Goal: Transaction & Acquisition: Purchase product/service

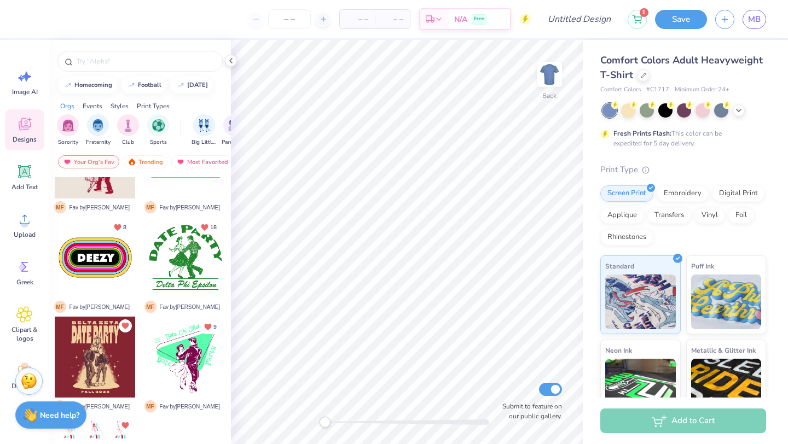
scroll to position [887, 0]
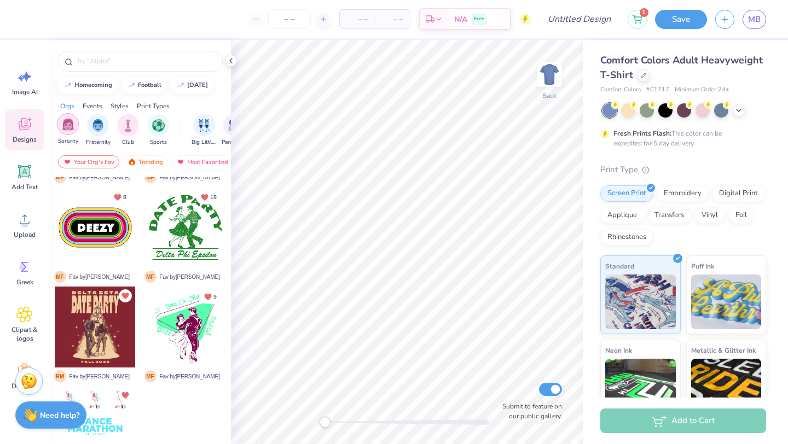
click at [61, 127] on div "filter for Sorority" at bounding box center [68, 124] width 22 height 22
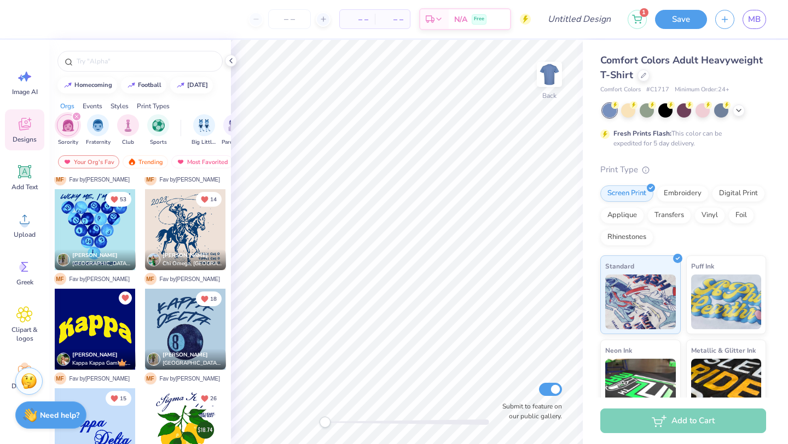
scroll to position [386, 0]
click at [83, 163] on div "Your Org's Fav" at bounding box center [88, 161] width 61 height 13
click at [146, 164] on div "Trending" at bounding box center [145, 161] width 45 height 13
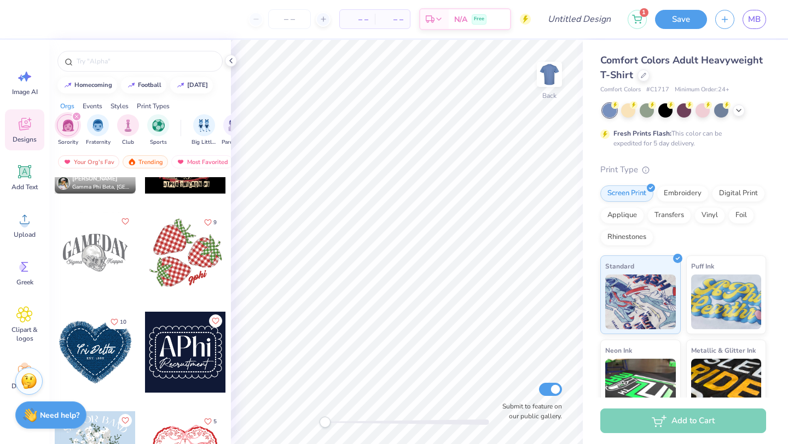
scroll to position [6837, 0]
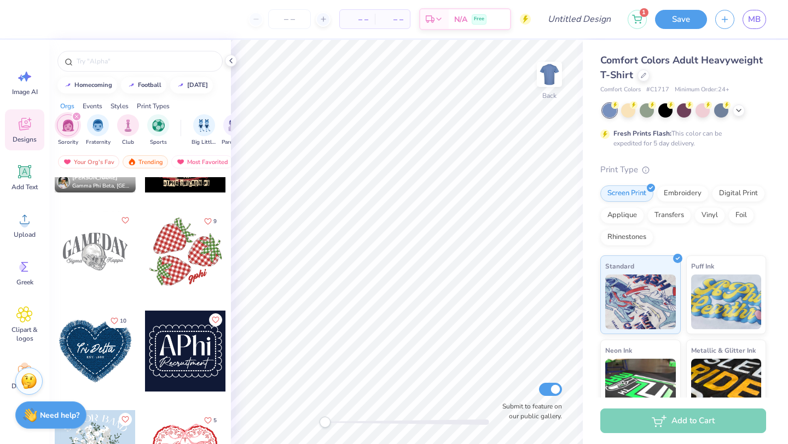
click at [111, 361] on div at bounding box center [95, 351] width 81 height 81
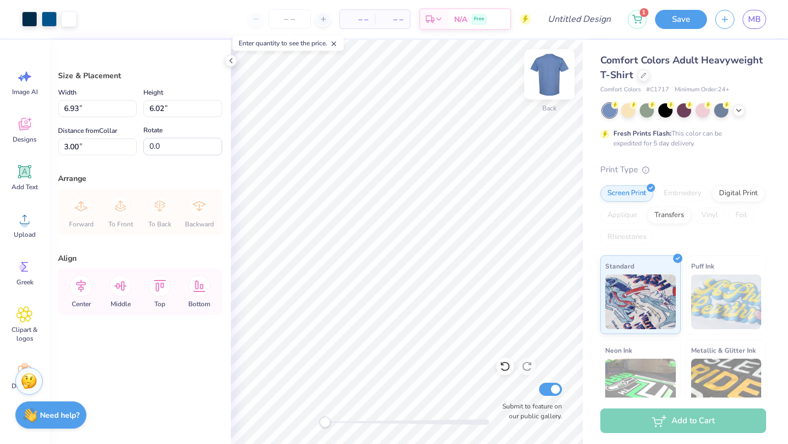
click at [551, 81] on img at bounding box center [549, 75] width 44 height 44
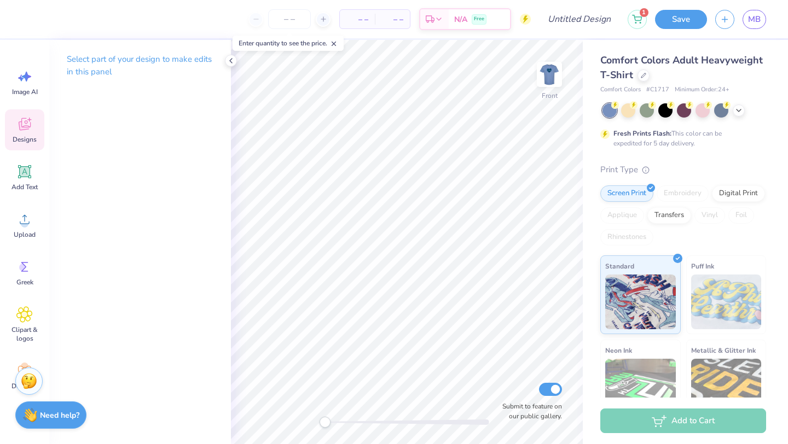
click at [22, 127] on icon at bounding box center [25, 124] width 12 height 13
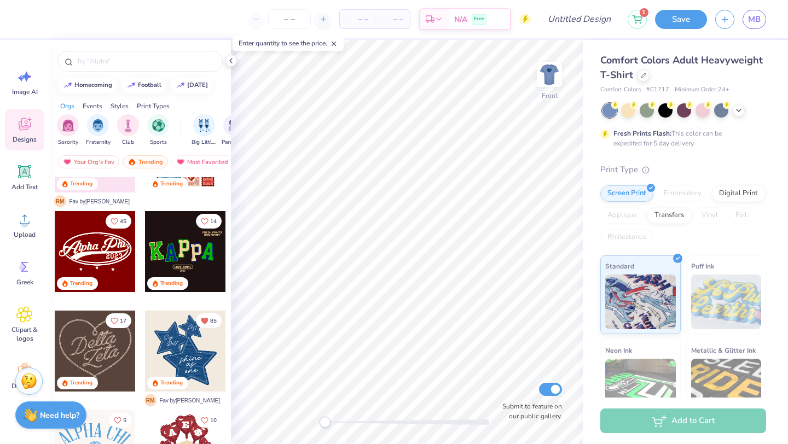
scroll to position [166, 0]
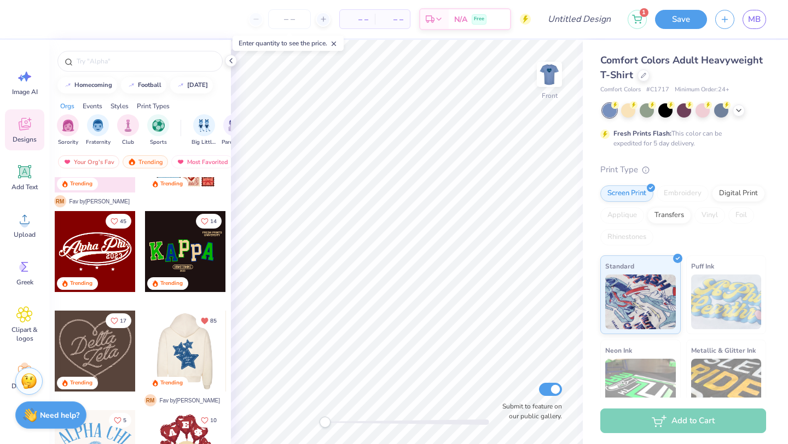
click at [145, 370] on div at bounding box center [104, 351] width 81 height 81
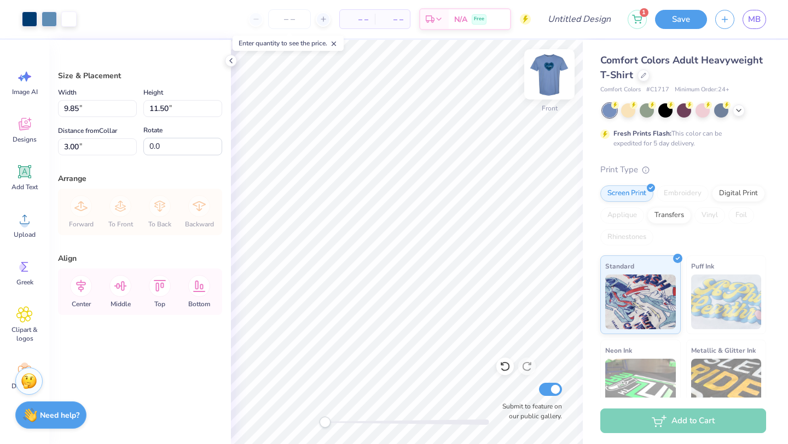
click at [541, 83] on img at bounding box center [549, 75] width 44 height 44
type input "6.93"
type input "6.02"
type input "3.00"
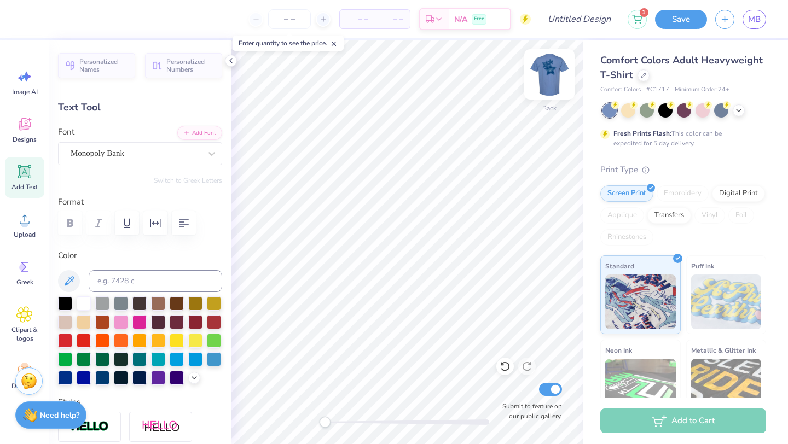
type textarea "T"
type textarea "BU Panhel"
type textarea "E"
type textarea "2026"
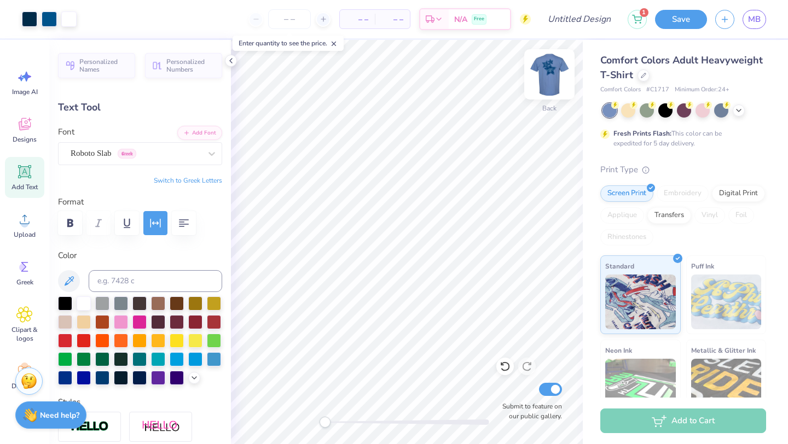
type input "4.42"
type input "1.17"
type input "5.13"
type input "3.41"
type input "0.90"
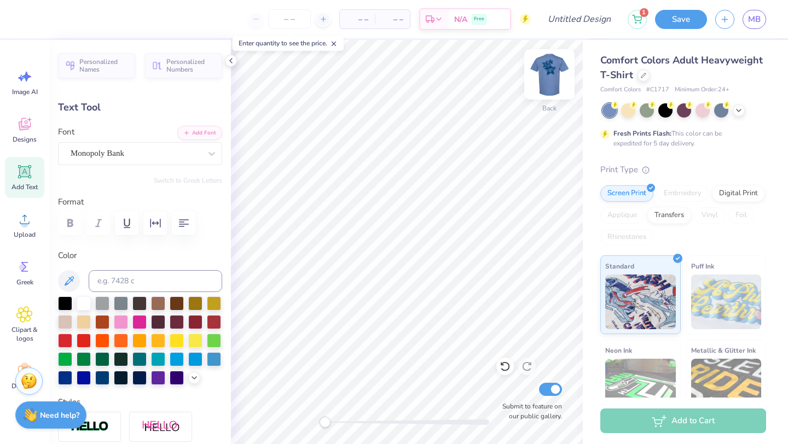
type input "5.40"
type textarea "Panhel"
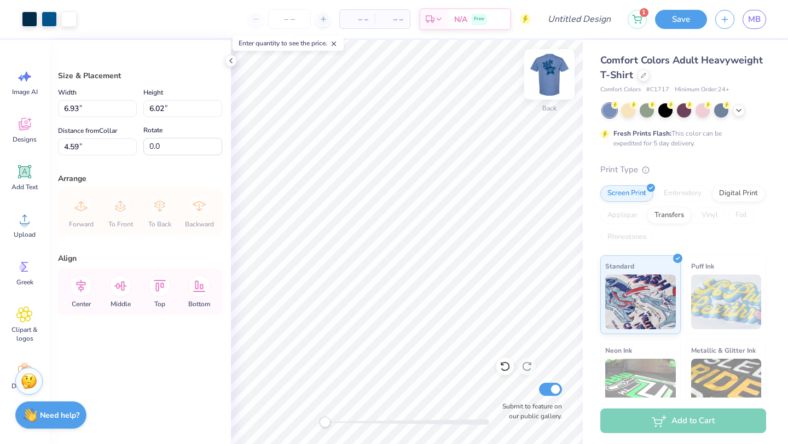
type input "4.65"
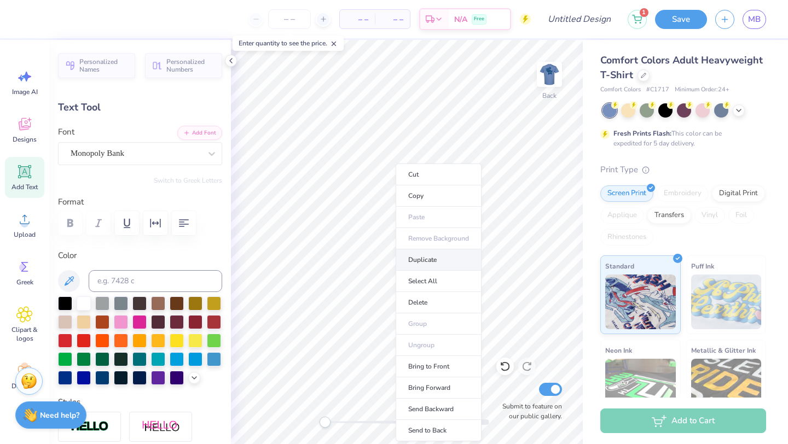
click at [408, 257] on li "Duplicate" at bounding box center [439, 259] width 86 height 21
type input "8.23"
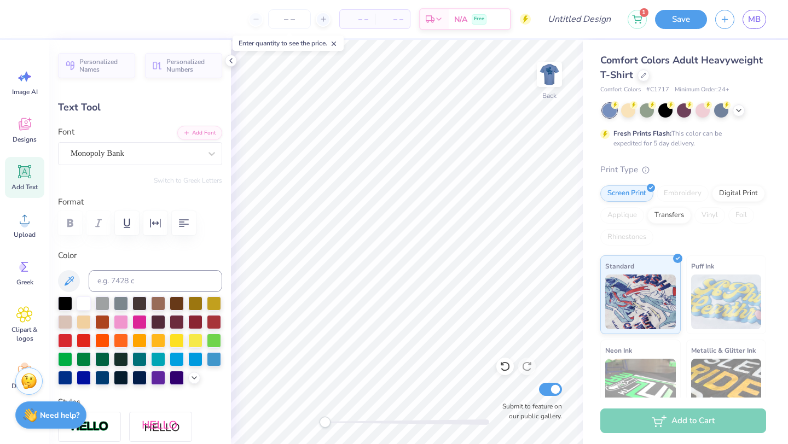
type textarea "BU"
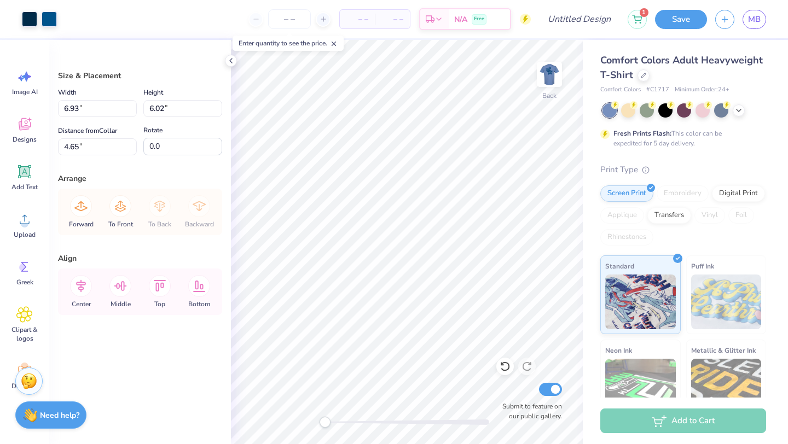
type input "4.66"
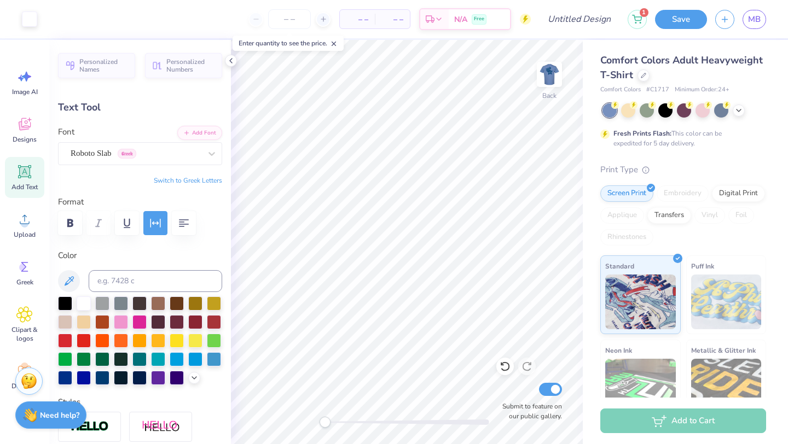
type input "0.77"
type input "0.21"
type input "8.12"
type input "1.08"
type input "0.73"
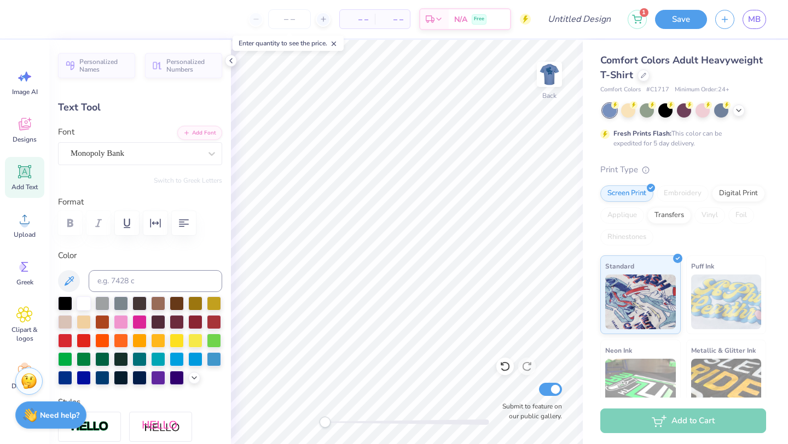
type input "6.49"
type input "2.22"
type input "0.90"
type input "7.23"
type input "1.08"
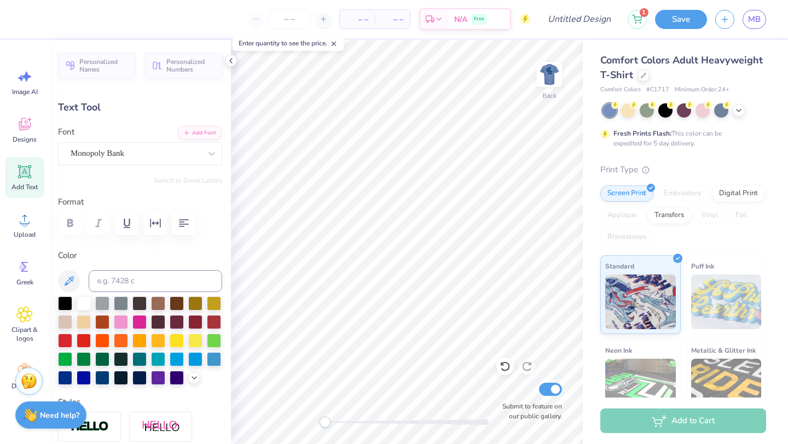
type input "0.73"
type input "6.49"
type input "2.22"
type input "0.90"
type input "7.23"
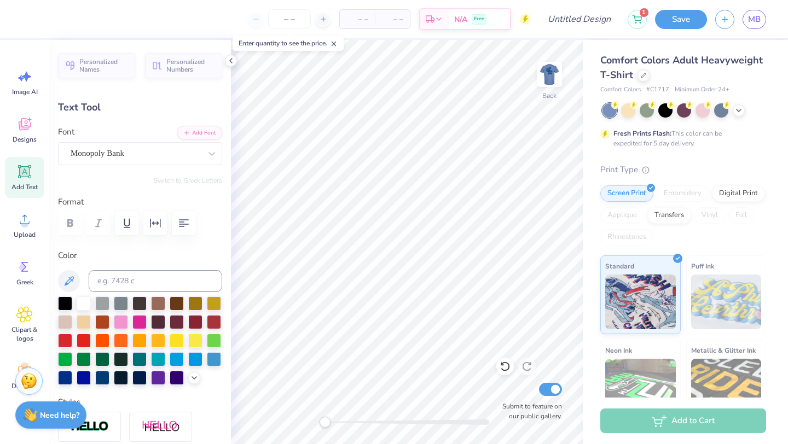
type input "1.08"
type input "0.73"
type input "6.49"
type textarea "BU Panhel"
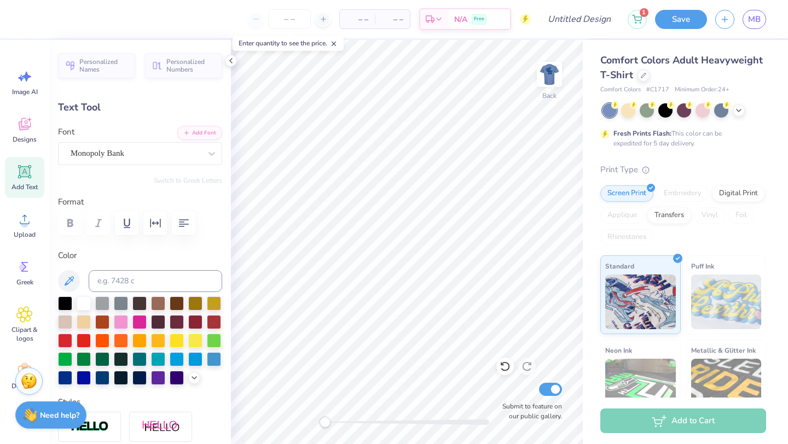
scroll to position [0, 2]
click at [117, 163] on div "Monopoly Bank" at bounding box center [140, 153] width 164 height 23
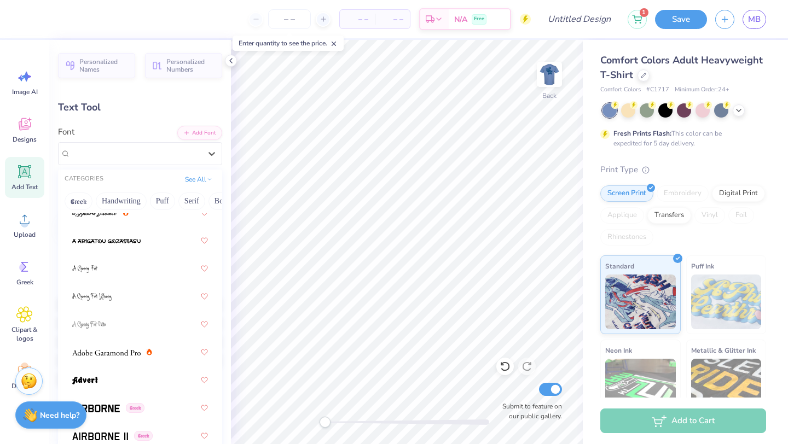
scroll to position [149, 0]
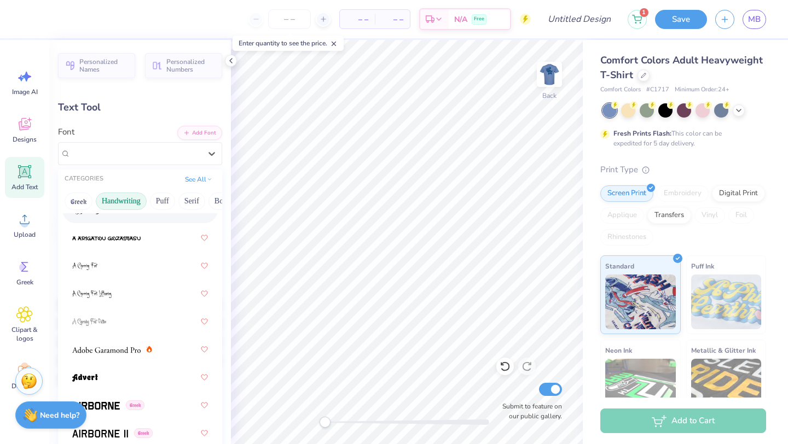
click at [113, 204] on button "Handwriting" at bounding box center [121, 202] width 51 height 18
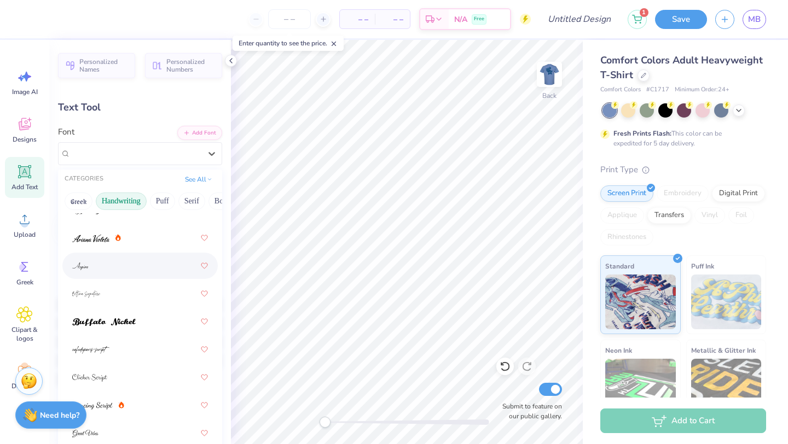
scroll to position [0, 0]
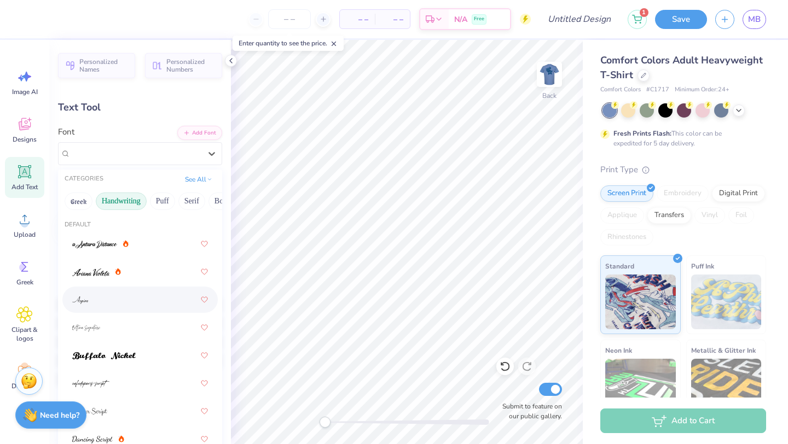
click at [108, 305] on div at bounding box center [140, 300] width 136 height 20
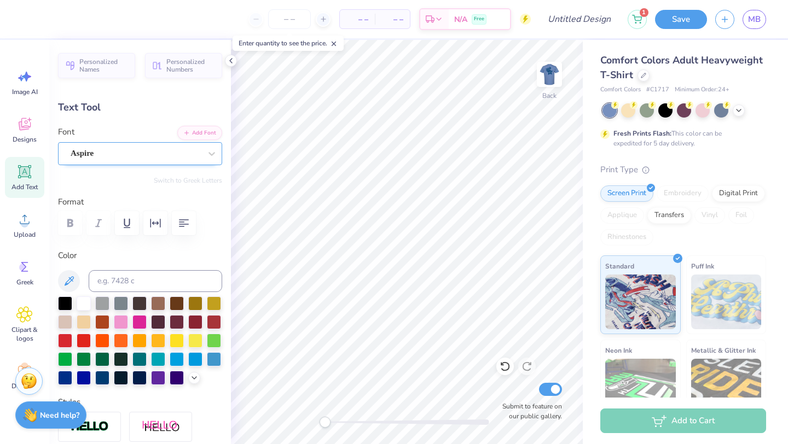
click at [92, 154] on div "Aspire" at bounding box center [135, 153] width 132 height 17
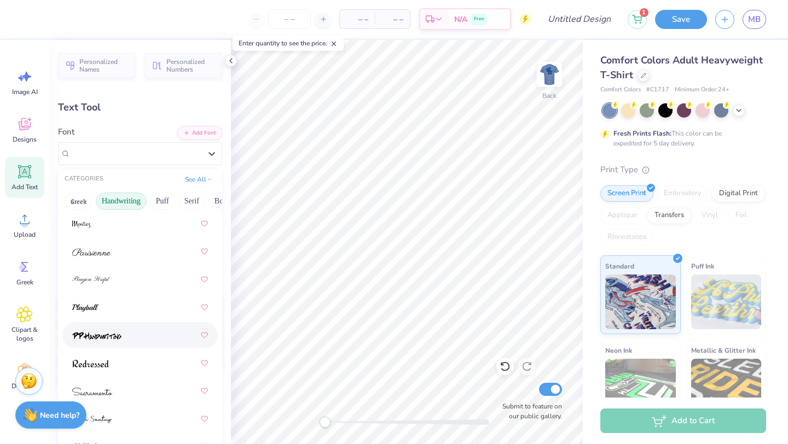
scroll to position [478, 0]
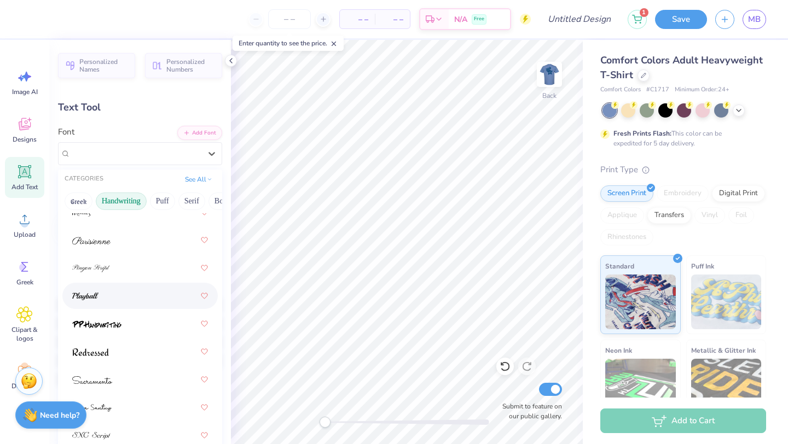
click at [129, 303] on div at bounding box center [140, 296] width 136 height 20
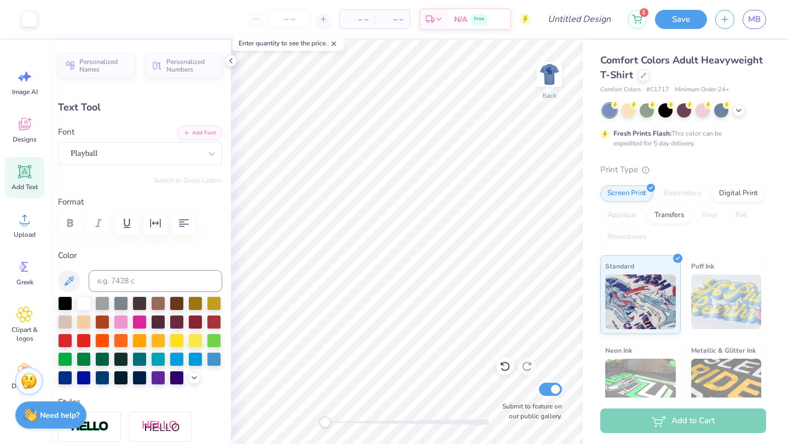
type input "2.63"
type input "0.47"
type input "7.00"
type input "3.84"
type input "0.68"
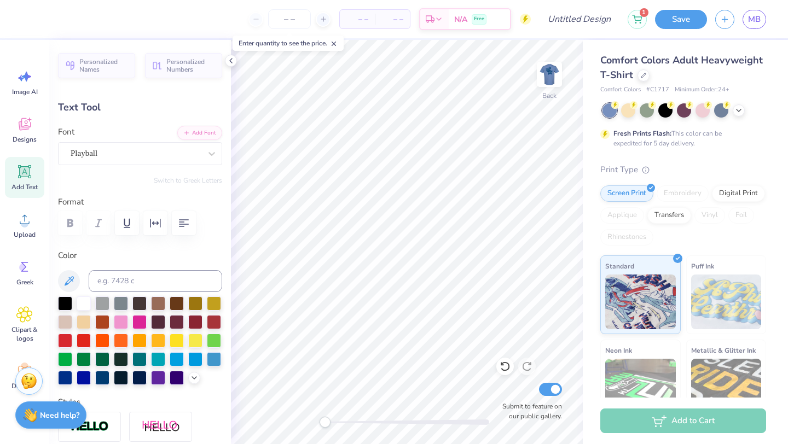
type input "7.16"
type input "0.77"
type input "0.21"
type input "8.65"
type input "1.34"
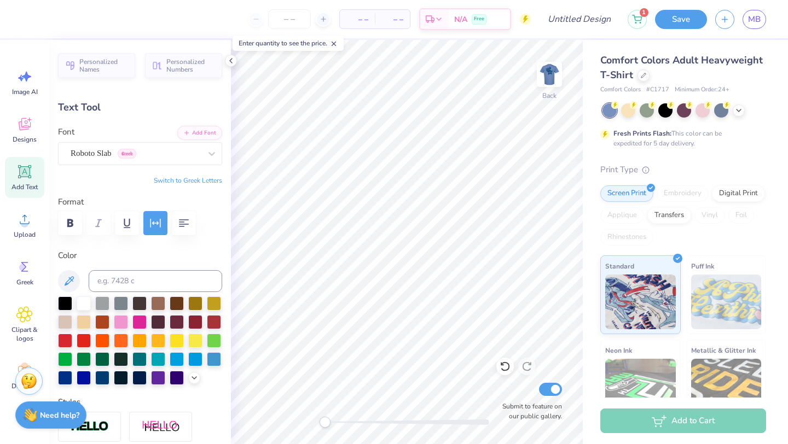
type input "0.37"
type input "7.95"
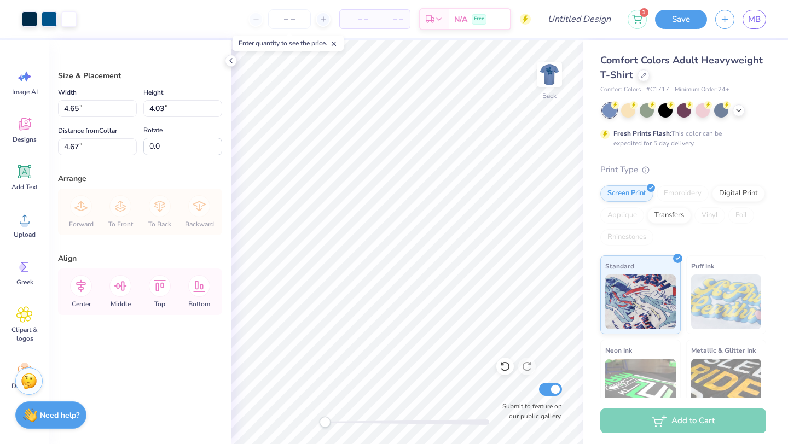
type input "4.65"
type input "4.03"
type input "3.86"
click at [550, 88] on img at bounding box center [549, 75] width 44 height 44
type input "9.85"
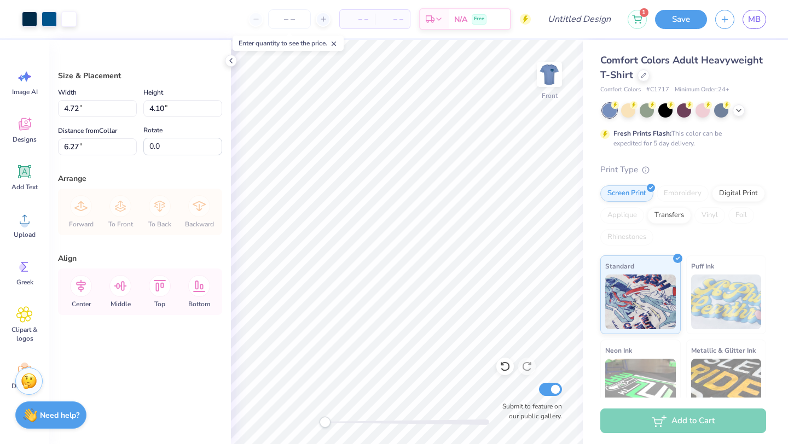
type input "11.50"
type input "3.00"
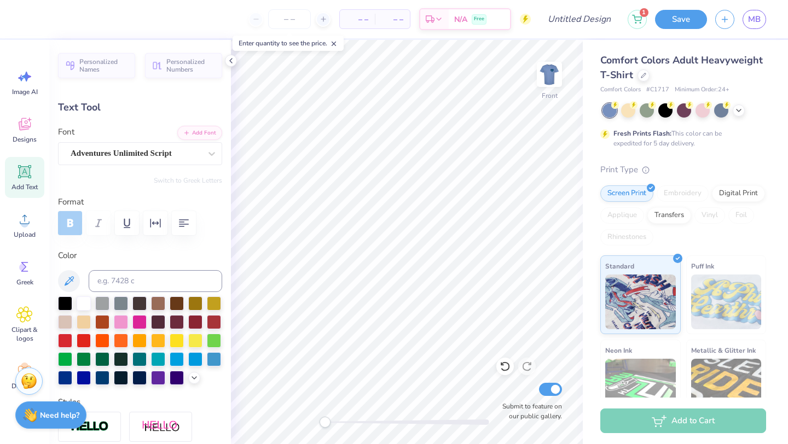
type textarea "20"
type input "0.78"
type input "0.85"
type input "4.68"
type textarea "26"
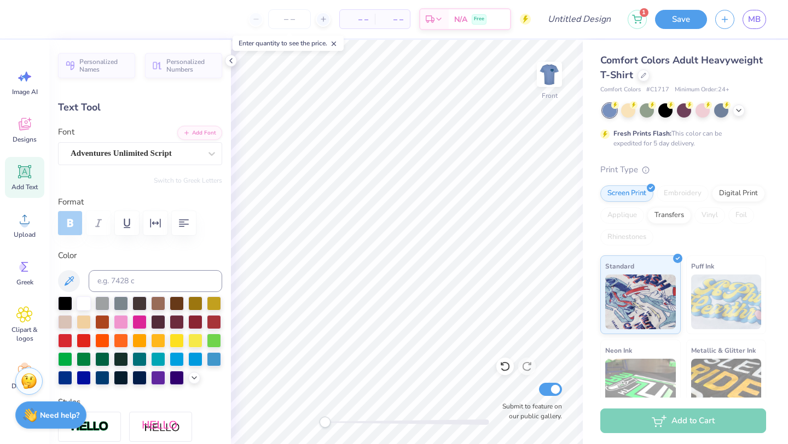
type input "1.46"
type input "0.92"
type input "6.17"
type input "-4.4"
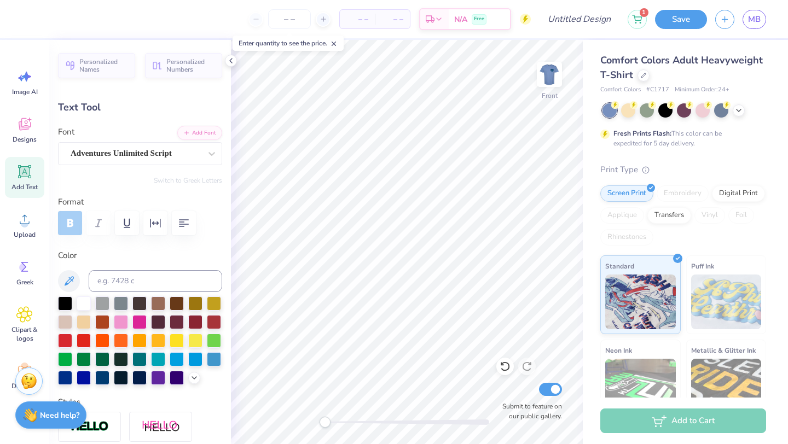
type textarea "[GEOGRAPHIC_DATA]"
type input "1.87"
type input "0.81"
type input "7.15"
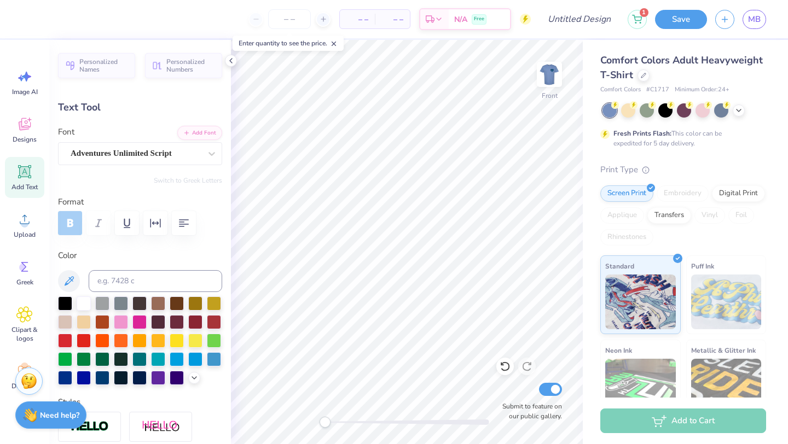
type input "-4.3"
type textarea "University"
type input "2.53"
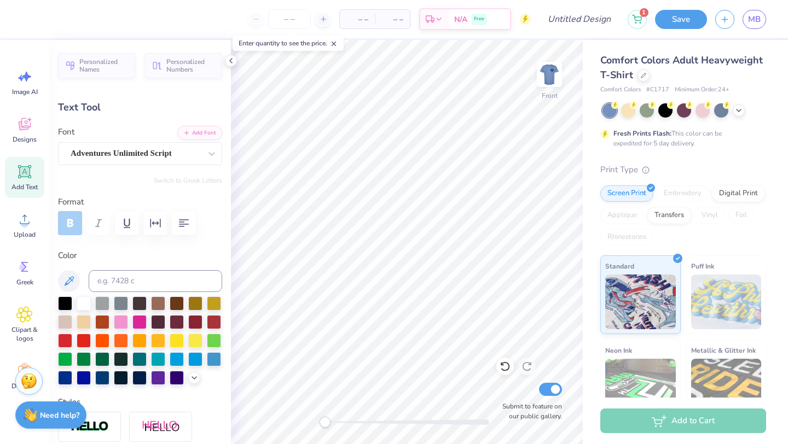
type input "0.87"
type input "6.25"
type input "-4.4"
type input "2.06"
type input "0.71"
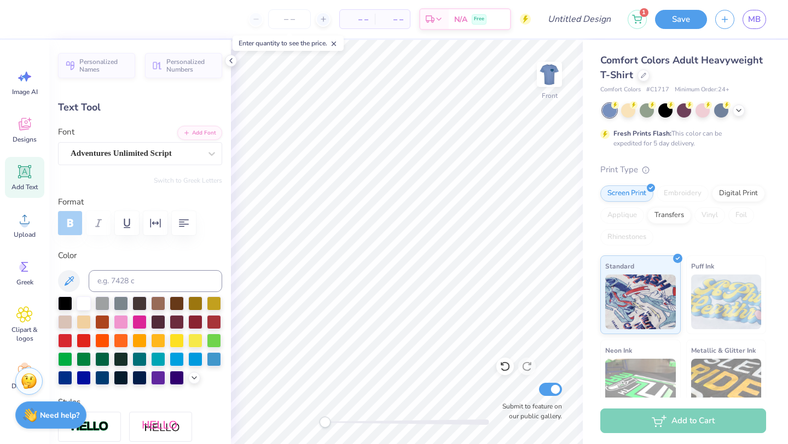
type input "6.26"
type input "4.03"
type input "0.93"
type input "7.01"
type input "-4.3"
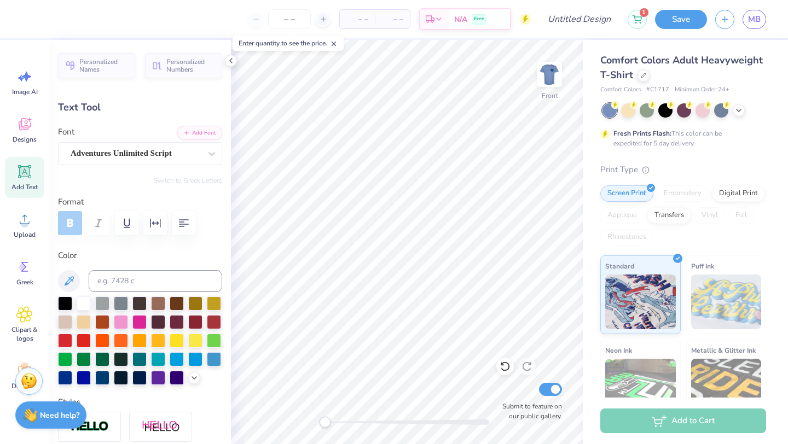
type input "2.73"
type input "0.63"
type input "7.08"
type input "0.0"
type input "2.70"
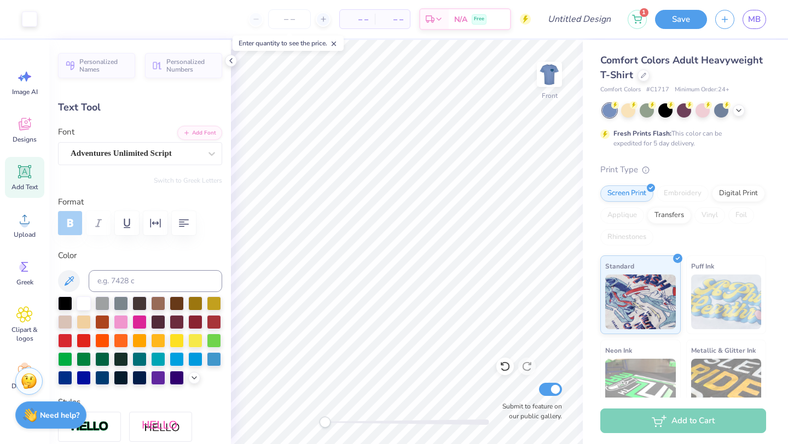
type input "0.77"
type input "6.94"
type input "-7.8"
type input "3.61"
type input "1.37"
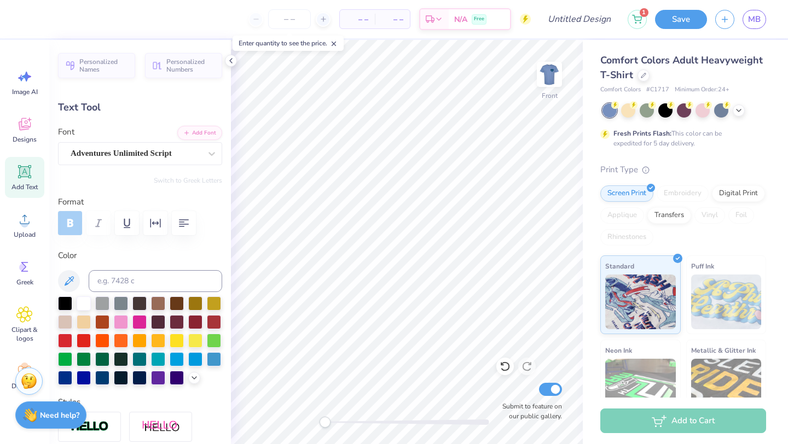
type input "9.36"
type input "-5.3"
type textarea "Panhellenic"
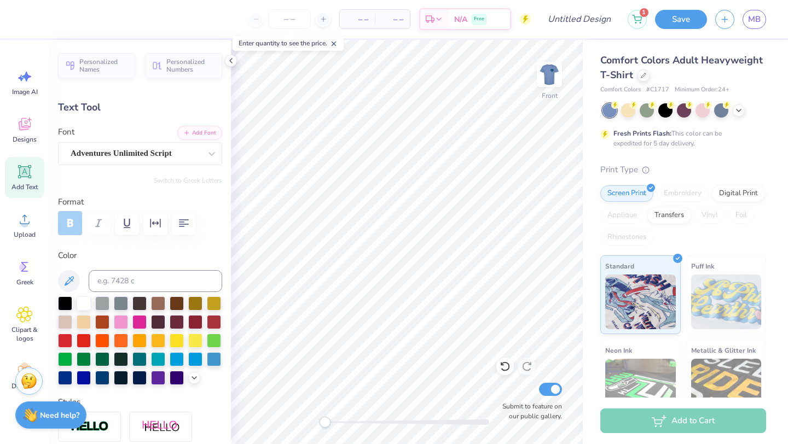
type input "2.11"
type input "0.62"
type input "11.61"
type input "0.0"
type input "1.58"
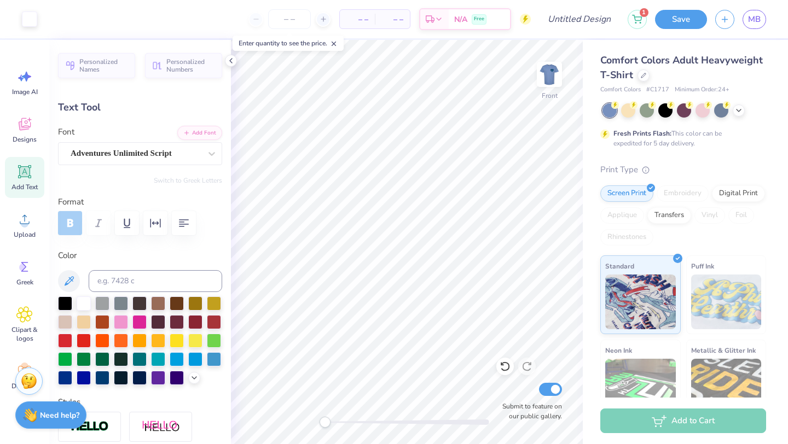
type input "0.83"
type input "10.57"
type input "-5.3"
type textarea "Council"
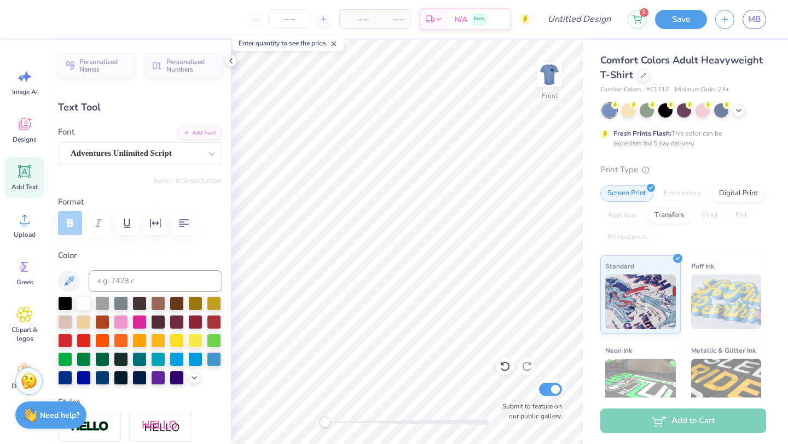
type input "3.28"
type input "1.07"
type input "10.23"
type input "7.76"
type input "1.65"
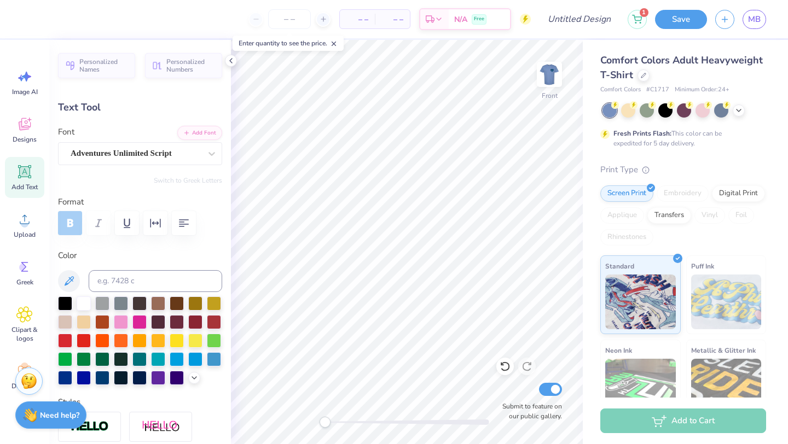
type input "9.25"
type input "4.39"
type input "0.93"
type input "9.44"
type input "0.0"
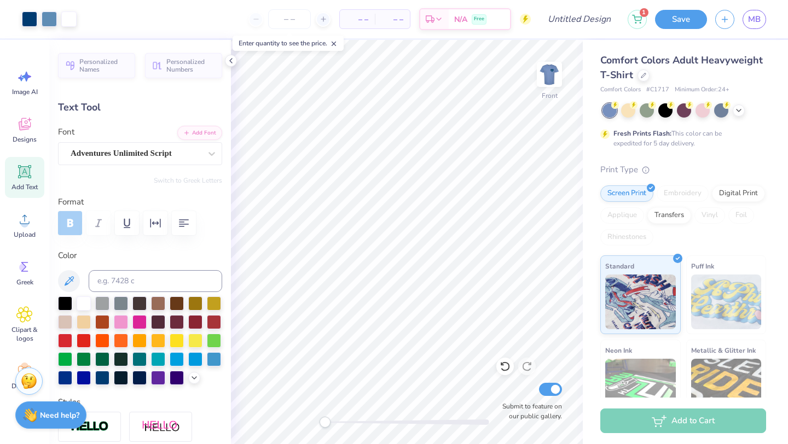
type input "9.97"
type input "-5.3"
type input "5.00"
type input "1.06"
type input "9.94"
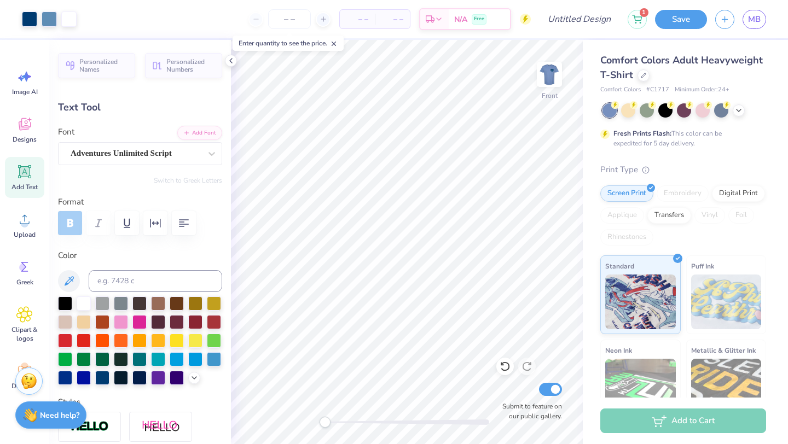
type input "-5.3"
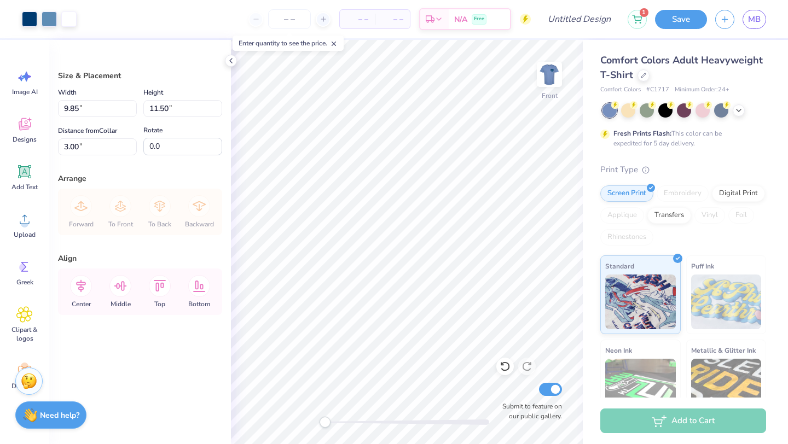
type input "8.82"
click at [549, 68] on img at bounding box center [549, 75] width 44 height 44
type input "4.63"
type input "4.00"
type input "3.88"
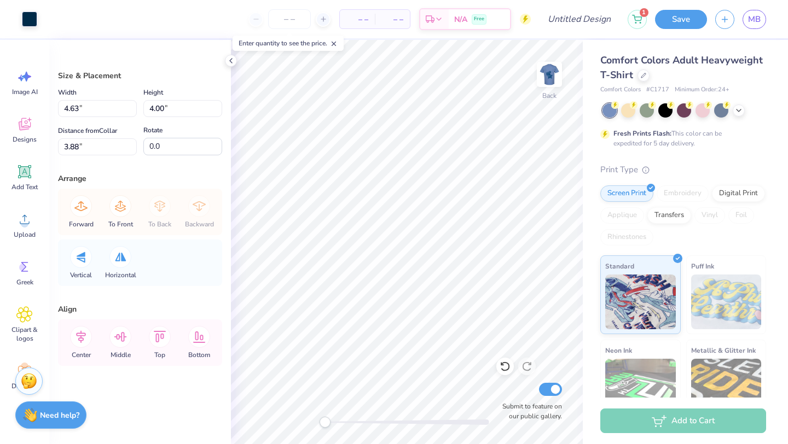
type input "4.65"
type input "4.03"
type input "3.86"
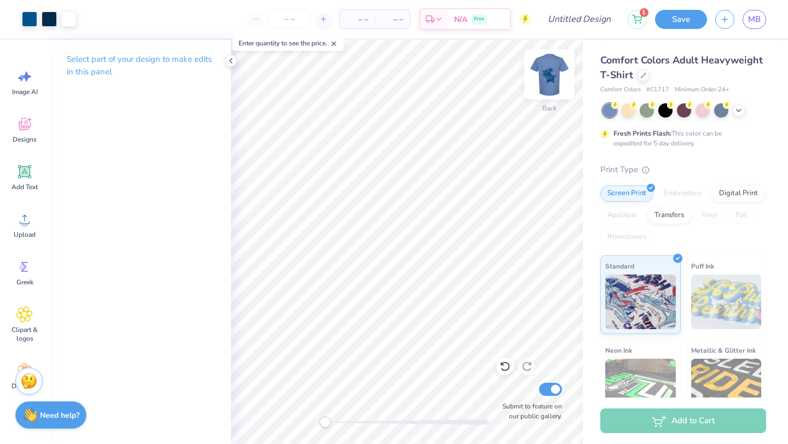
click at [553, 82] on img at bounding box center [549, 75] width 44 height 44
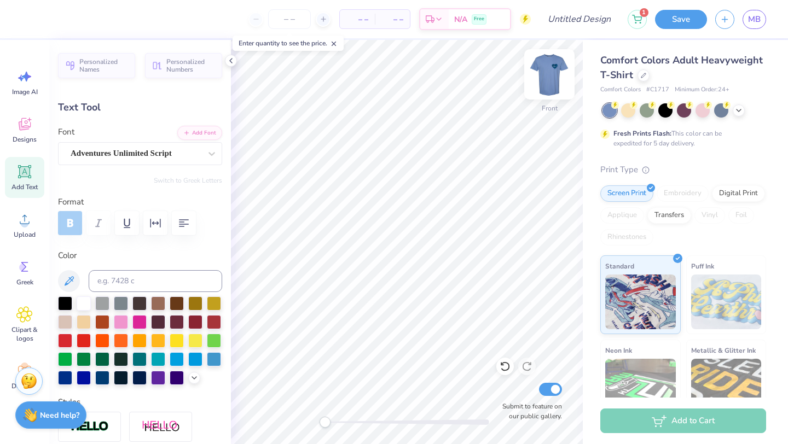
click at [550, 84] on img at bounding box center [549, 75] width 44 height 44
type input "4.92"
type input "1.05"
type input "13.10"
type input "2.57"
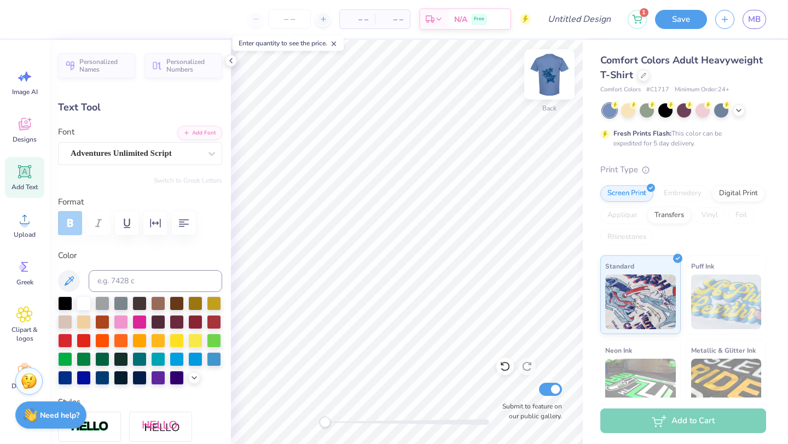
type input "0.46"
type input "5.39"
type input "0.0"
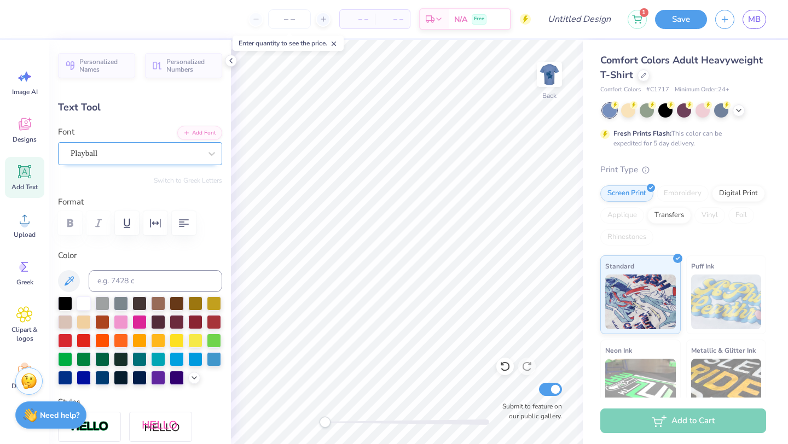
click at [120, 162] on div "Playball" at bounding box center [140, 153] width 164 height 23
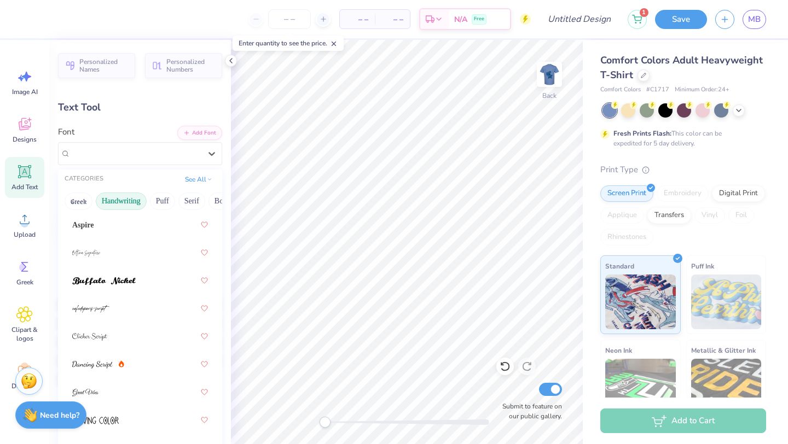
scroll to position [0, 0]
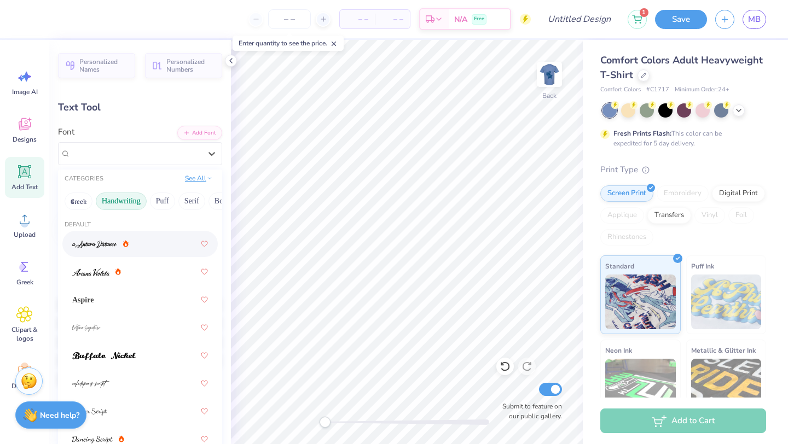
click at [205, 176] on button "See All" at bounding box center [199, 178] width 34 height 11
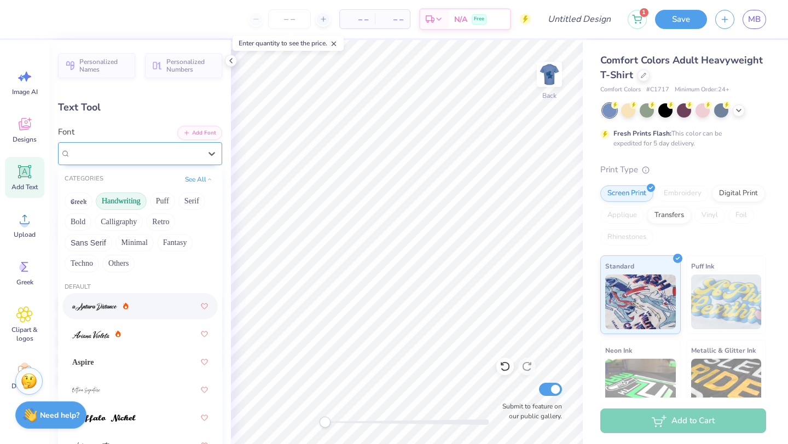
click at [115, 158] on div "Playball" at bounding box center [136, 153] width 130 height 13
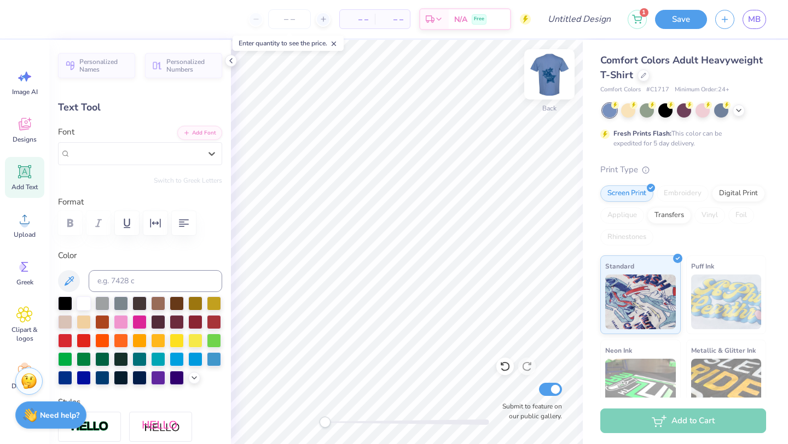
click at [550, 82] on img at bounding box center [549, 75] width 44 height 44
type input "2.61"
type input "7.82"
click at [554, 79] on img at bounding box center [549, 75] width 44 height 44
type input "2.57"
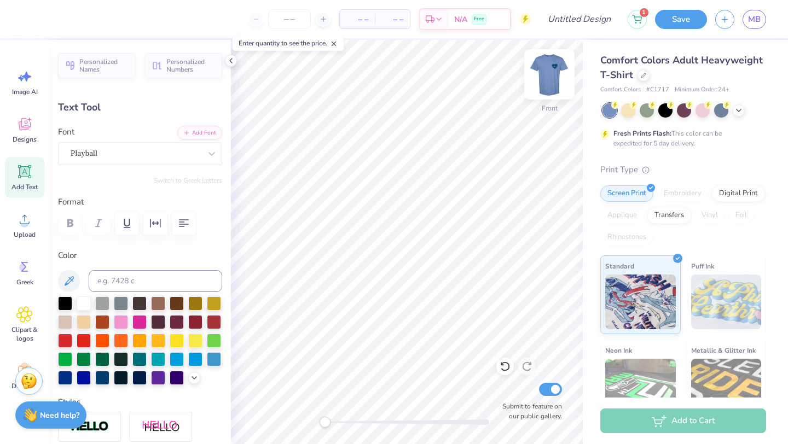
type input "5.39"
click at [544, 73] on img at bounding box center [549, 75] width 44 height 44
type input "5.00"
type input "1.06"
type input "15.66"
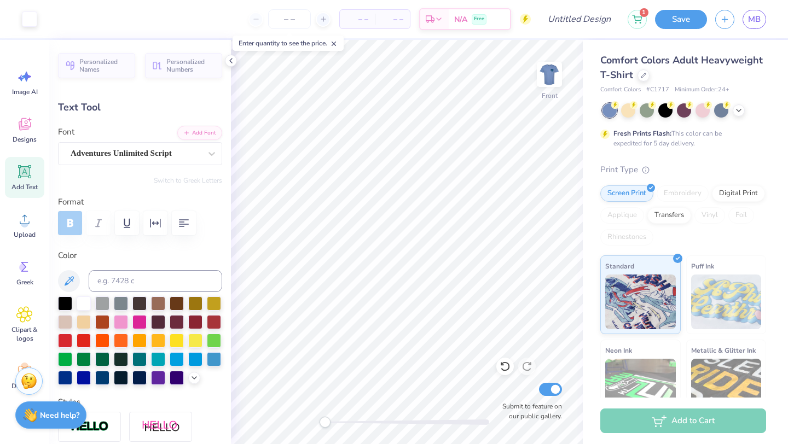
type input "-5.3"
click at [549, 84] on img at bounding box center [549, 75] width 44 height 44
type input "4.92"
type input "1.05"
type input "12.91"
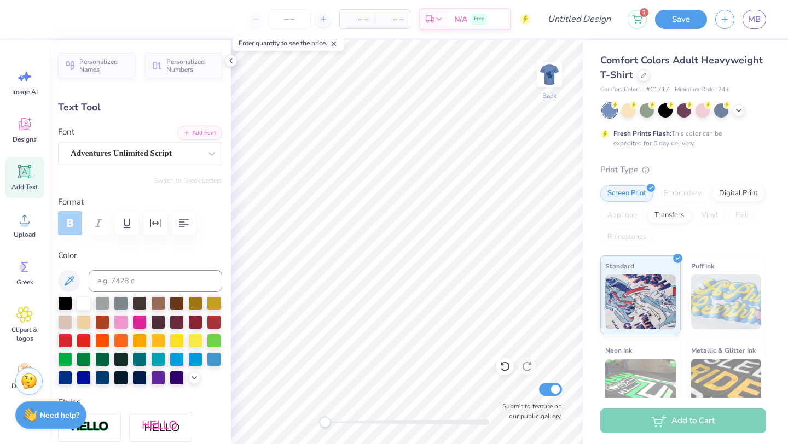
type input "2.57"
type input "0.46"
type input "5.39"
type input "0.0"
click at [92, 149] on div "Playball" at bounding box center [135, 153] width 132 height 17
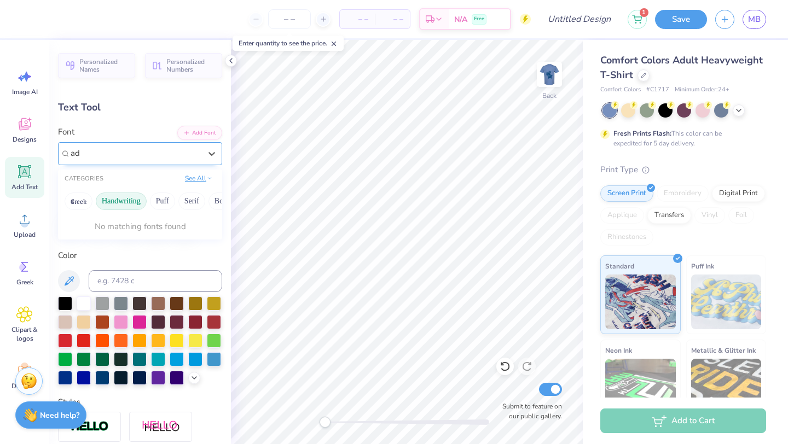
click at [195, 178] on button "See All" at bounding box center [199, 178] width 34 height 11
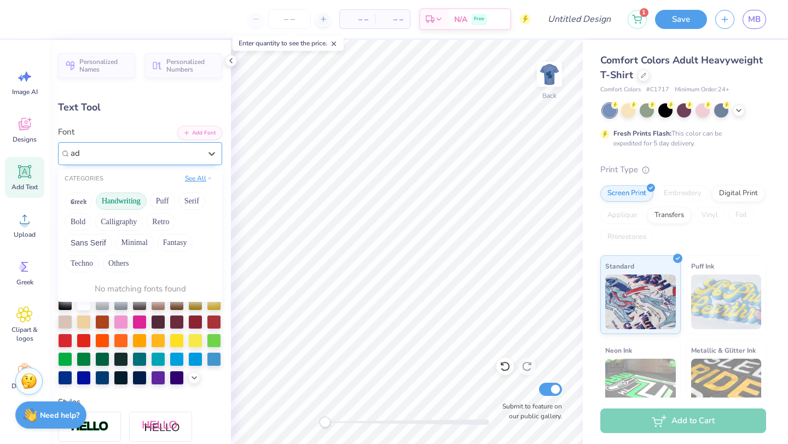
click at [195, 179] on button "See All" at bounding box center [199, 178] width 34 height 11
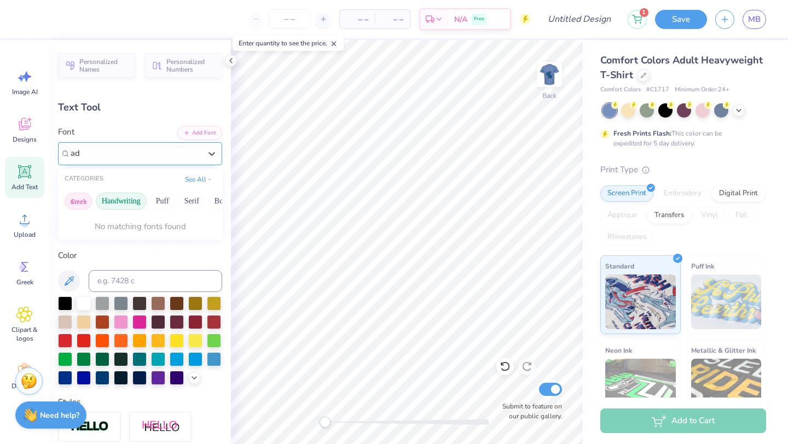
click at [74, 202] on button "Greek" at bounding box center [79, 202] width 28 height 18
click at [162, 207] on button "Puff" at bounding box center [162, 202] width 25 height 18
click at [177, 207] on div "Greek Handwriting Puff Serif Bold Calligraphy Retro Sans Serif Minimal Fantasy …" at bounding box center [140, 201] width 164 height 24
click at [187, 206] on button "Serif" at bounding box center [191, 202] width 27 height 18
click at [212, 206] on button "Bold" at bounding box center [221, 202] width 27 height 18
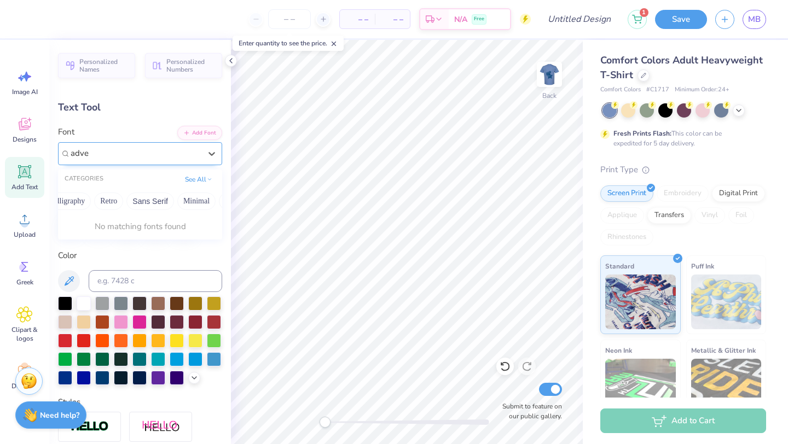
scroll to position [0, 230]
click at [199, 199] on button "Fantasy" at bounding box center [202, 202] width 36 height 18
click at [165, 198] on button "Minimal" at bounding box center [162, 202] width 38 height 18
click at [126, 198] on button "Sans Serif" at bounding box center [116, 202] width 48 height 18
click at [87, 200] on button "Retro" at bounding box center [74, 202] width 29 height 18
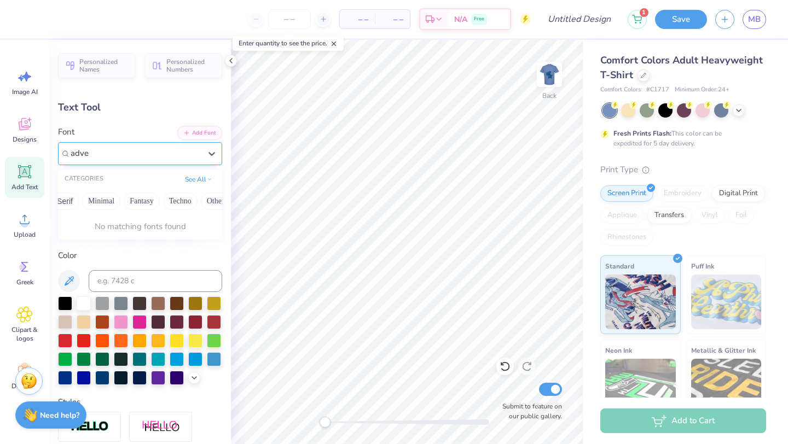
scroll to position [0, 304]
click at [198, 202] on button "Others" at bounding box center [204, 202] width 32 height 18
type input "adventures"
click at [123, 201] on button "Fantasy" at bounding box center [129, 202] width 36 height 18
click at [80, 212] on div "Greek Handwriting Puff Serif Bold Calligraphy Retro Sans Serif Minimal Fantasy …" at bounding box center [140, 201] width 164 height 24
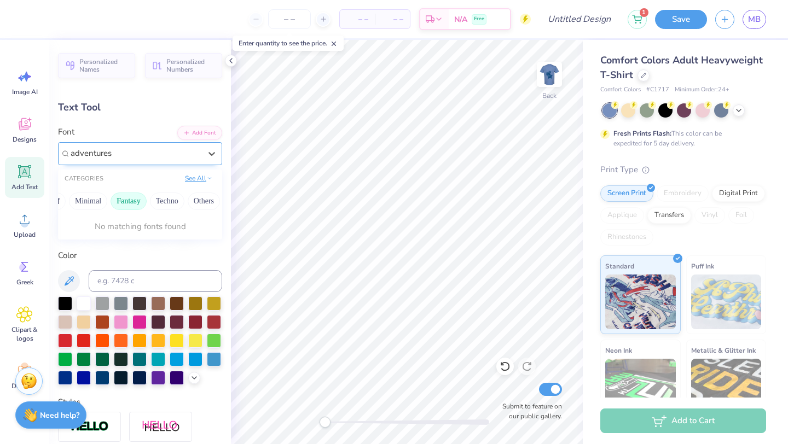
click at [205, 180] on button "See All" at bounding box center [199, 178] width 34 height 11
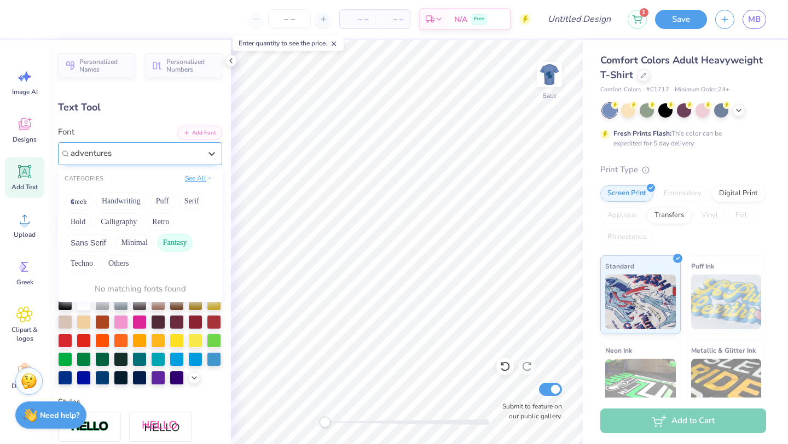
scroll to position [0, 0]
click at [205, 180] on button "See All" at bounding box center [199, 178] width 34 height 11
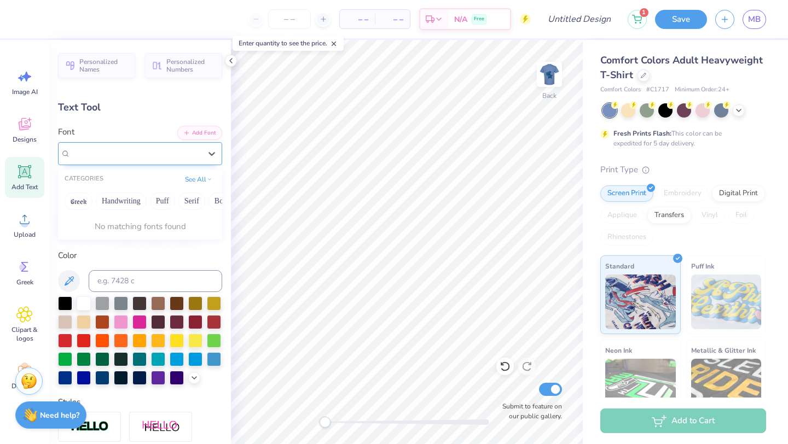
click at [21, 181] on div "Add Text" at bounding box center [24, 177] width 39 height 41
type input "5.59"
type input "1.62"
type input "11.69"
click at [21, 180] on div "Add Text" at bounding box center [24, 177] width 39 height 41
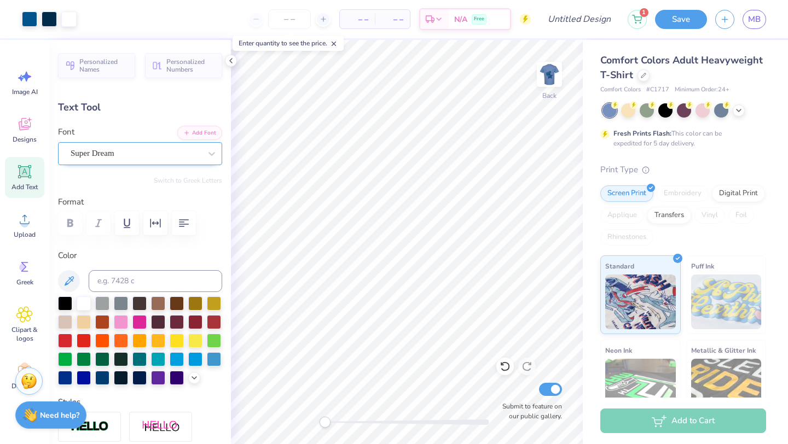
type input "2.57"
type input "0.46"
type input "5.61"
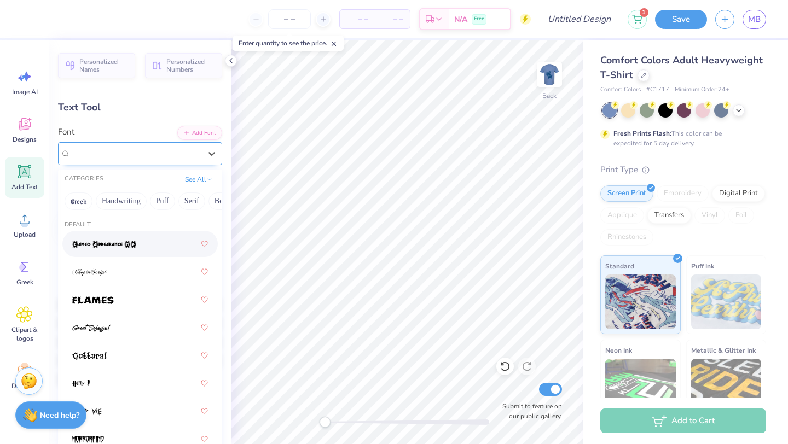
click at [179, 153] on div "Playball" at bounding box center [135, 153] width 132 height 17
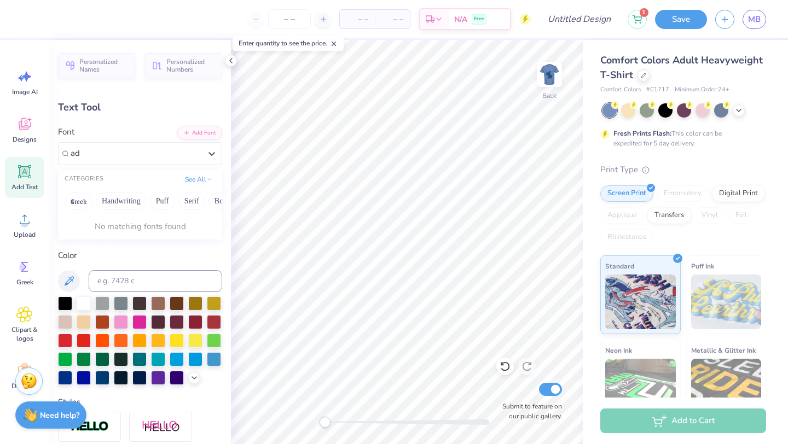
type input "a"
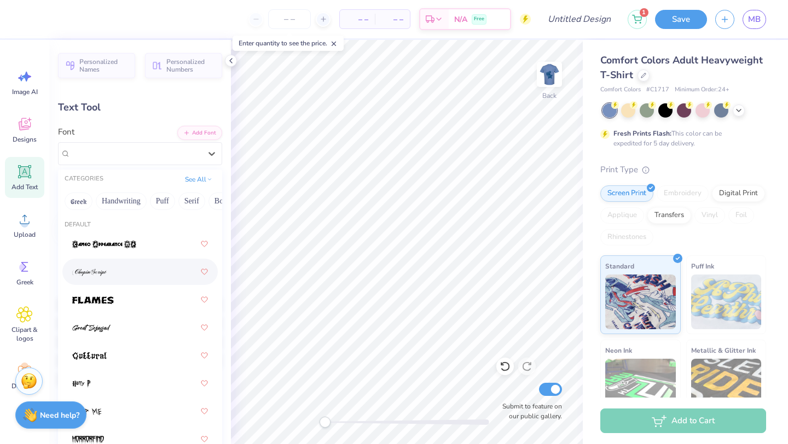
click at [156, 271] on div at bounding box center [140, 272] width 136 height 20
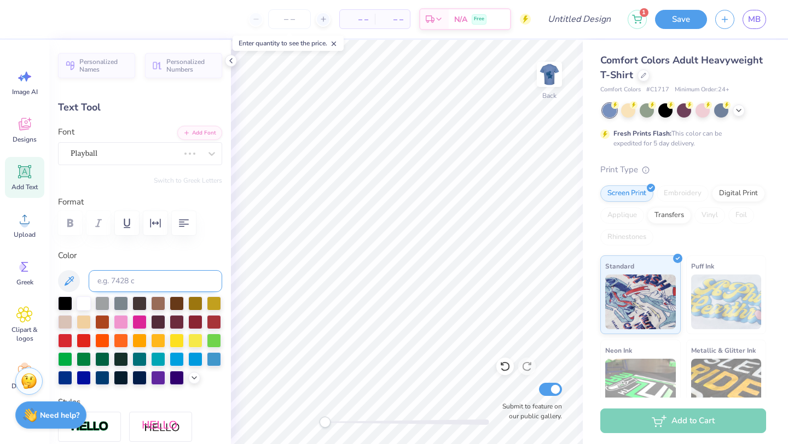
scroll to position [42, 0]
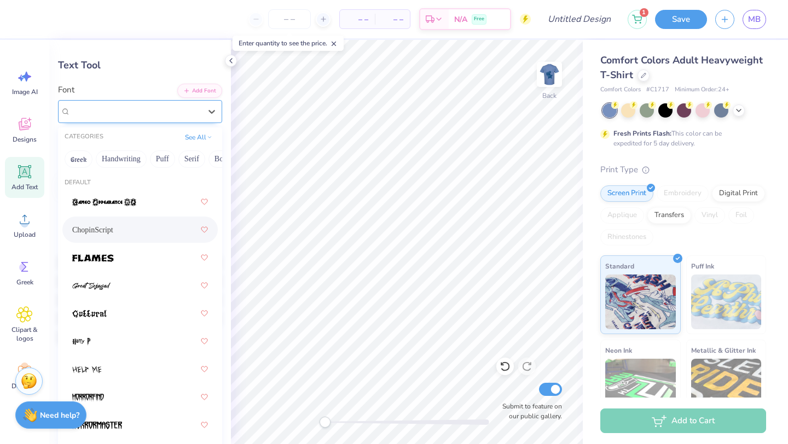
click at [148, 112] on div "ChopinScript" at bounding box center [135, 111] width 132 height 17
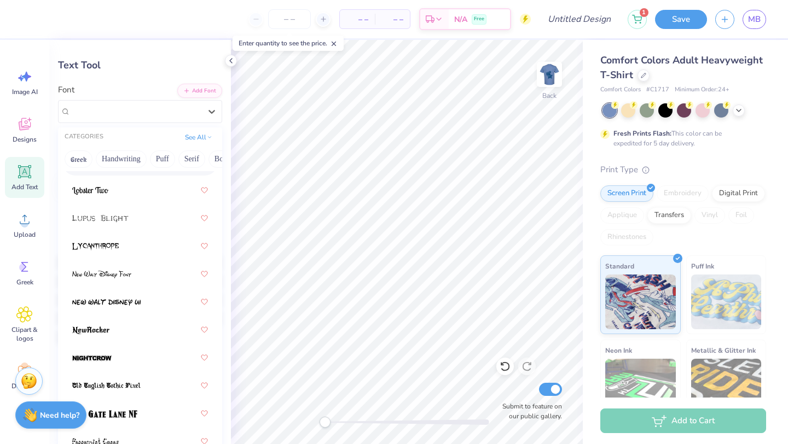
scroll to position [293, 0]
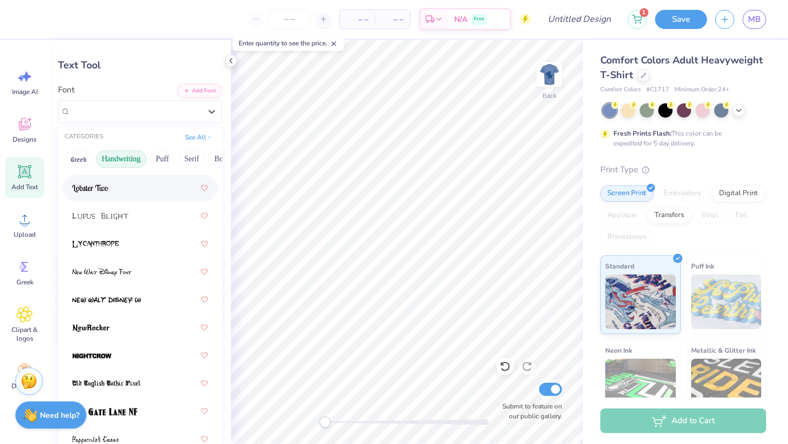
click at [138, 164] on button "Handwriting" at bounding box center [121, 159] width 51 height 18
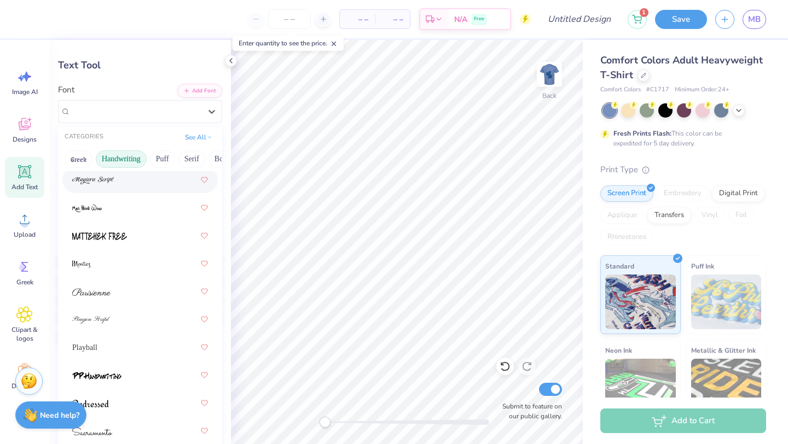
scroll to position [403, 0]
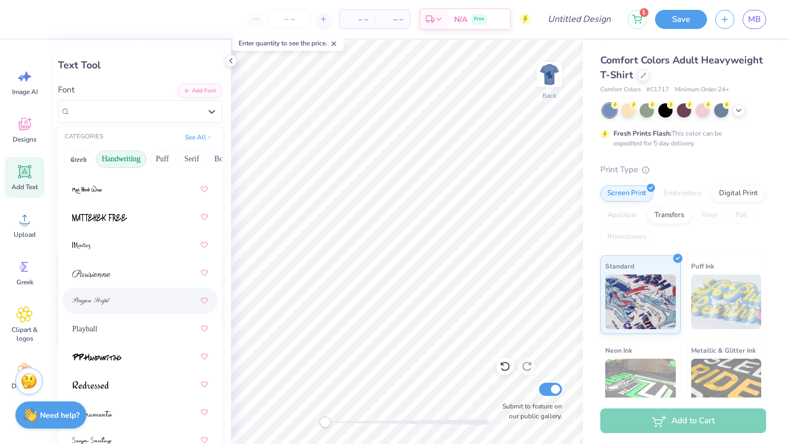
click at [140, 302] on div at bounding box center [140, 301] width 136 height 20
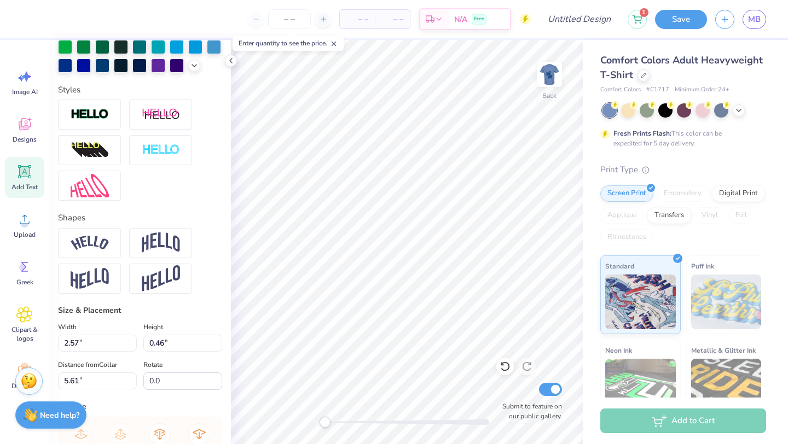
scroll to position [459, 0]
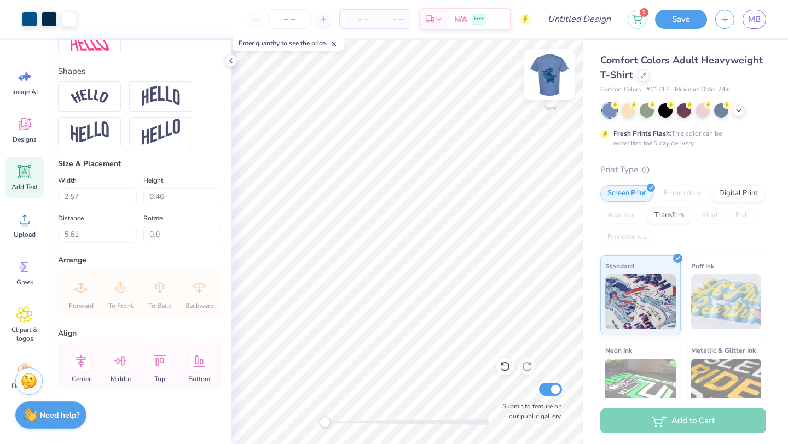
click at [553, 83] on img at bounding box center [549, 75] width 44 height 44
click at [553, 85] on img at bounding box center [549, 75] width 44 height 44
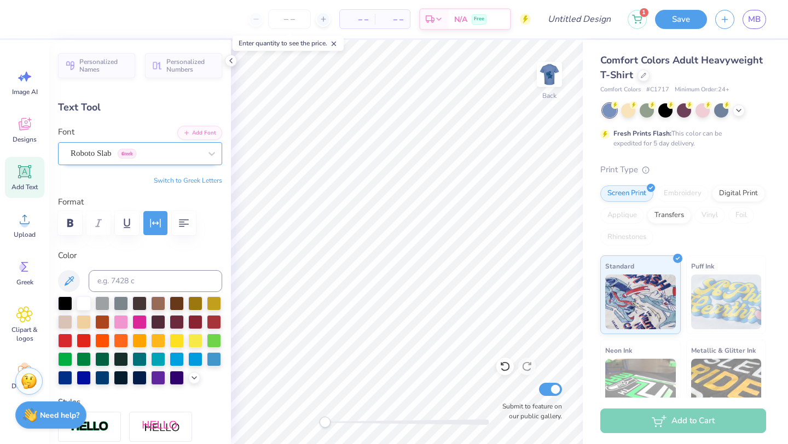
click at [97, 155] on div "Roboto Slab Greek" at bounding box center [135, 153] width 132 height 17
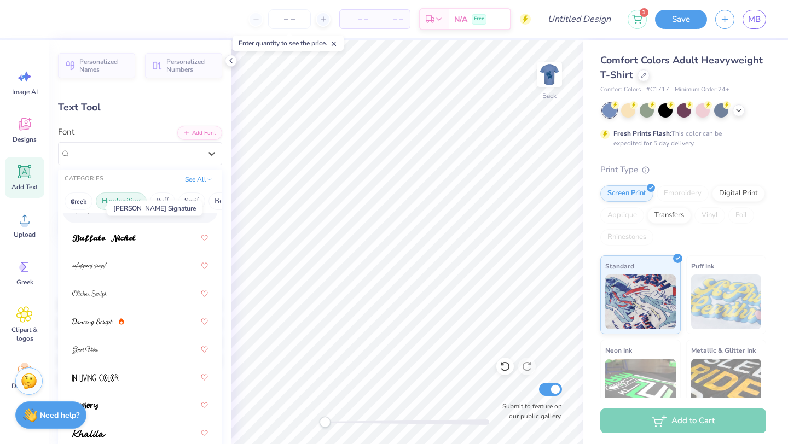
scroll to position [118, 0]
click at [114, 295] on div at bounding box center [140, 294] width 136 height 20
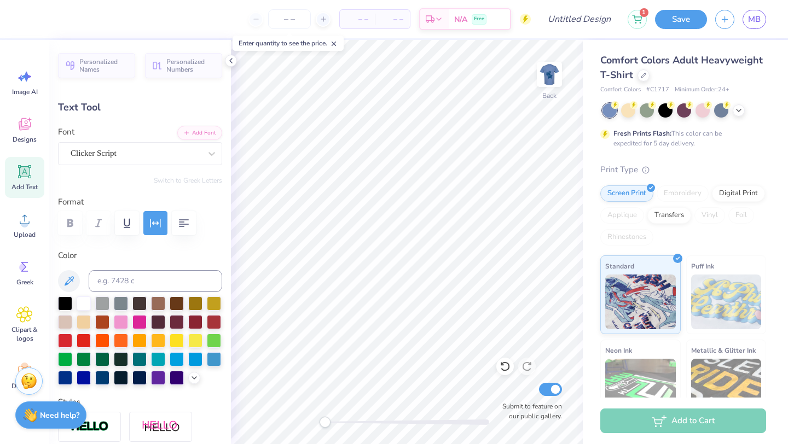
type input "2.77"
type input "0.47"
type input "5.39"
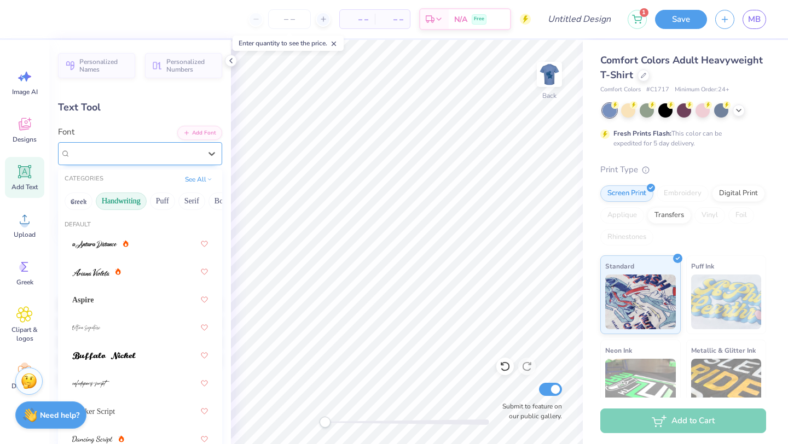
click at [125, 161] on div "Pinyon Script" at bounding box center [135, 153] width 132 height 17
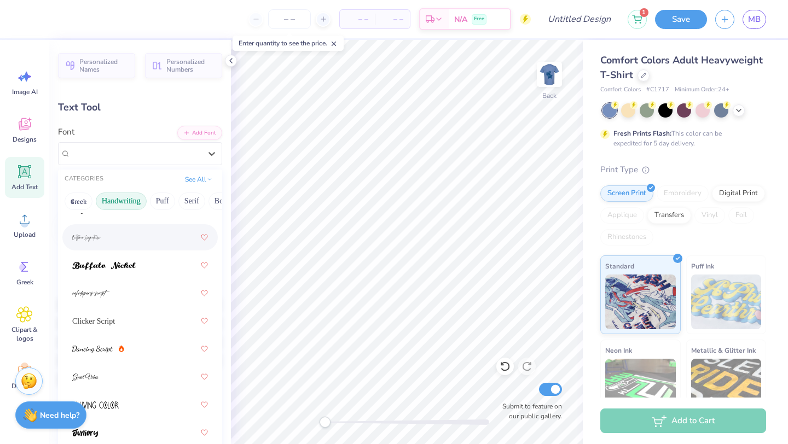
scroll to position [91, 0]
click at [113, 323] on div "Clicker Script" at bounding box center [140, 320] width 136 height 20
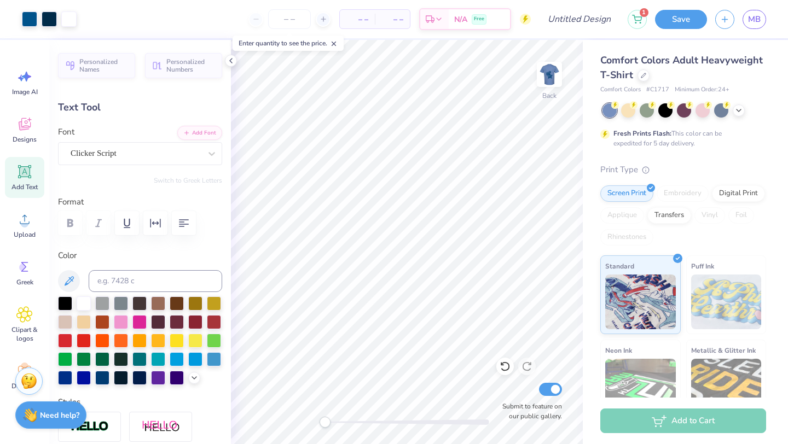
type input "2.36"
type input "0.53"
type input "5.35"
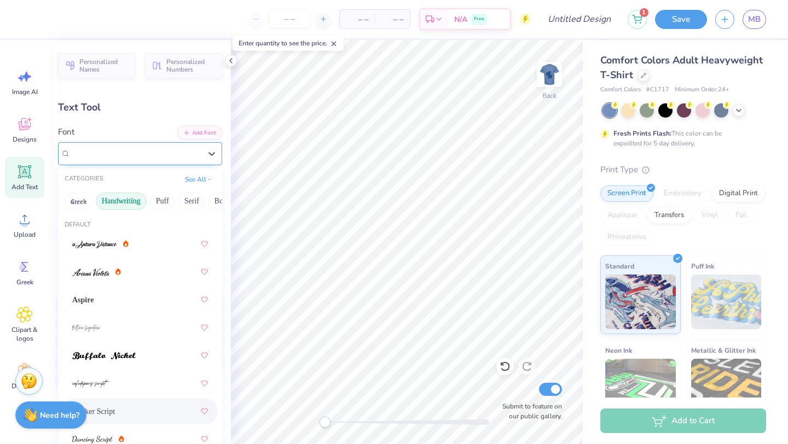
click at [139, 158] on div "Clicker Script" at bounding box center [135, 153] width 132 height 17
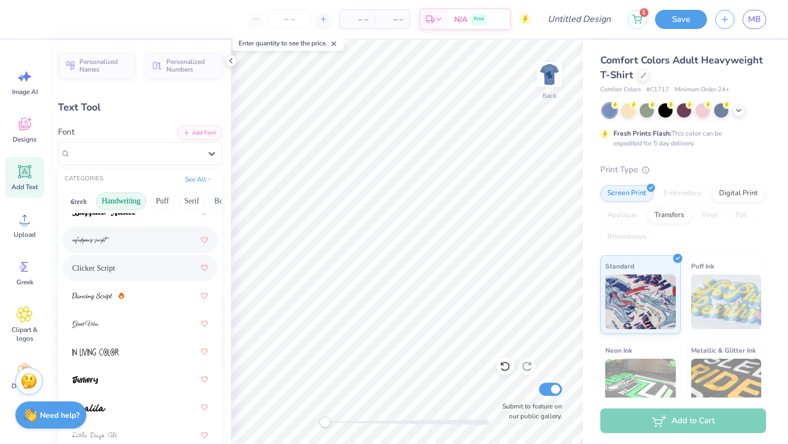
scroll to position [144, 0]
click at [149, 246] on div at bounding box center [140, 240] width 136 height 20
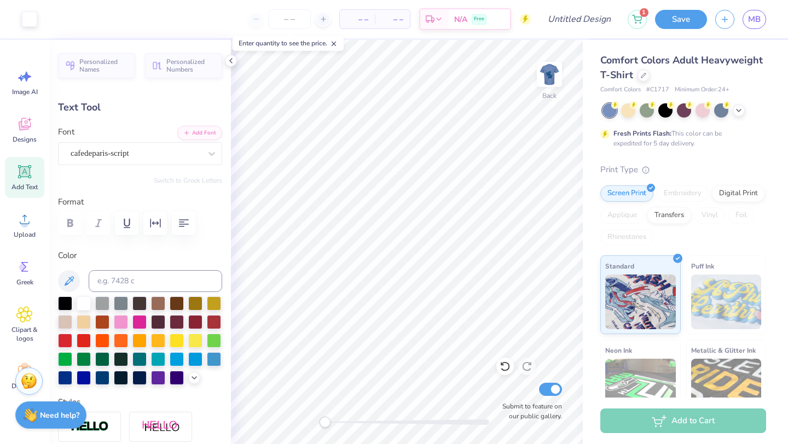
type input "2.12"
type input "0.57"
type input "5.53"
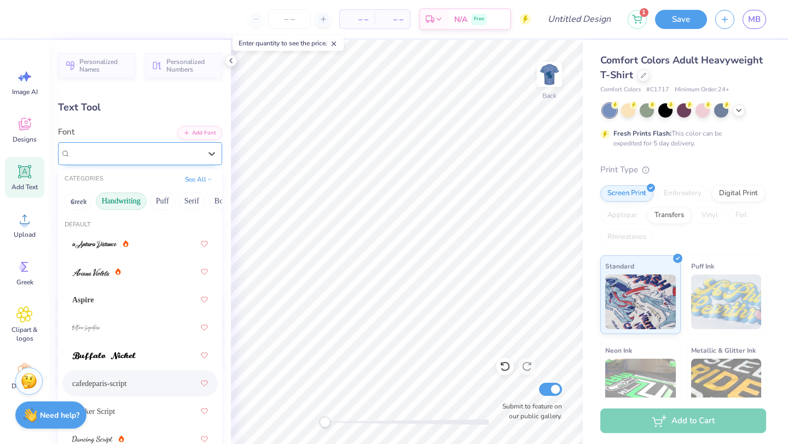
click at [152, 150] on div "cafedeparis-script" at bounding box center [135, 153] width 132 height 17
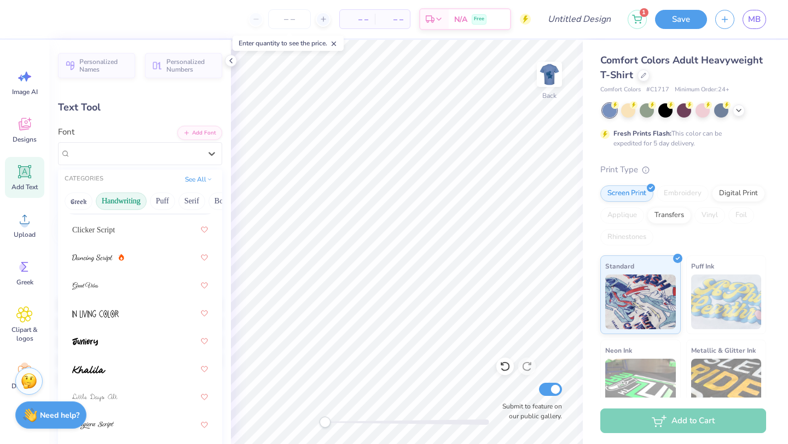
scroll to position [182, 0]
click at [154, 259] on div at bounding box center [140, 257] width 136 height 20
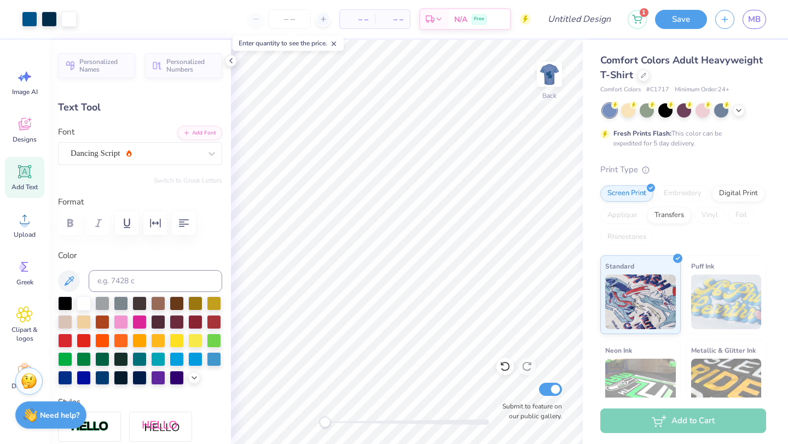
type input "2.44"
type input "0.49"
type input "5.57"
type input "0.85"
type input "0.22"
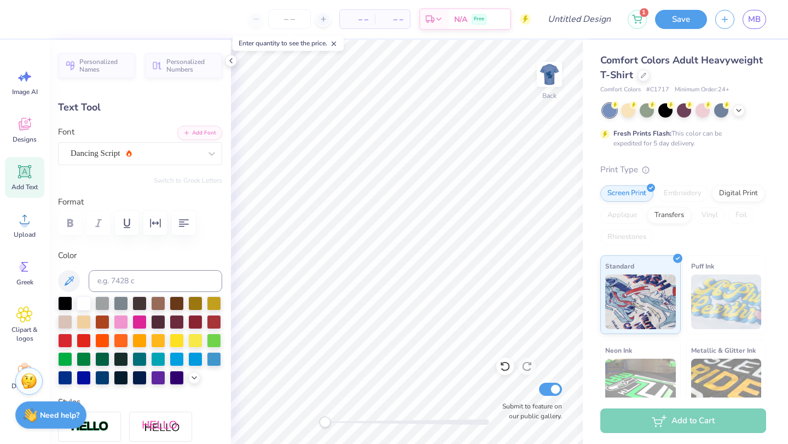
type input "6.08"
click at [153, 159] on div "Clicker Script" at bounding box center [135, 153] width 132 height 17
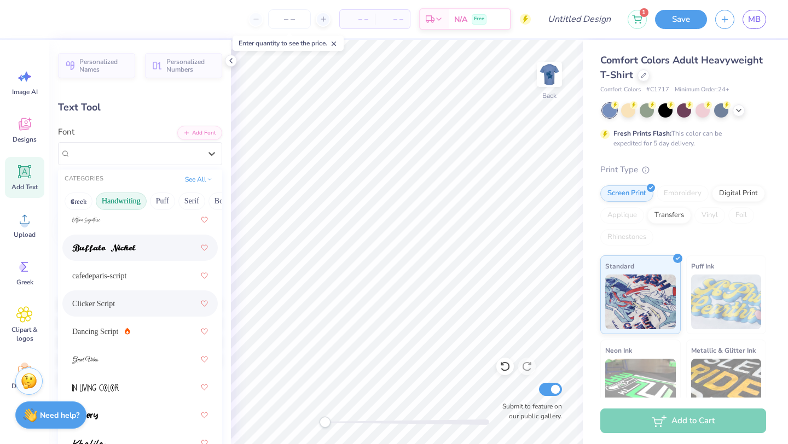
scroll to position [111, 0]
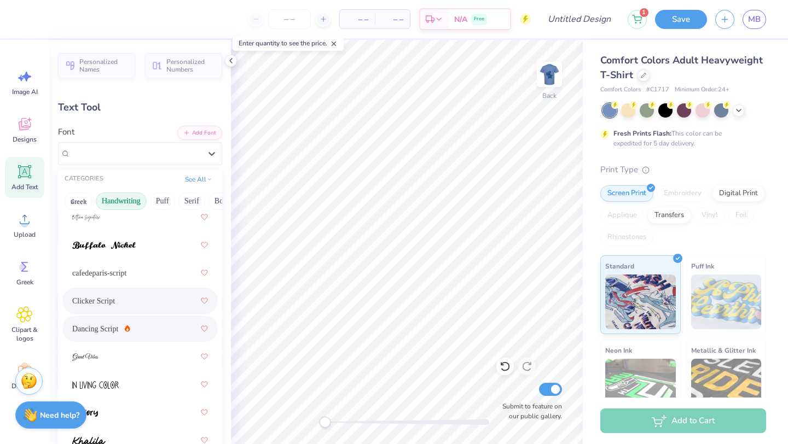
click at [119, 340] on div "Dancing Script" at bounding box center [139, 329] width 155 height 26
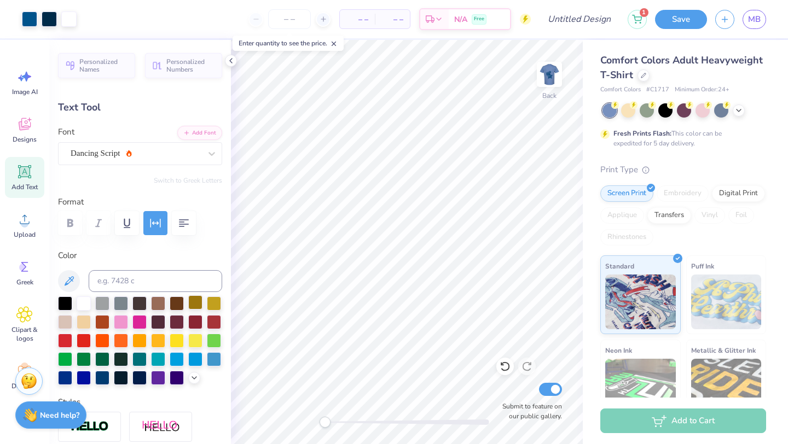
type input "2.44"
type input "0.49"
type input "5.36"
click at [556, 73] on img at bounding box center [549, 75] width 44 height 44
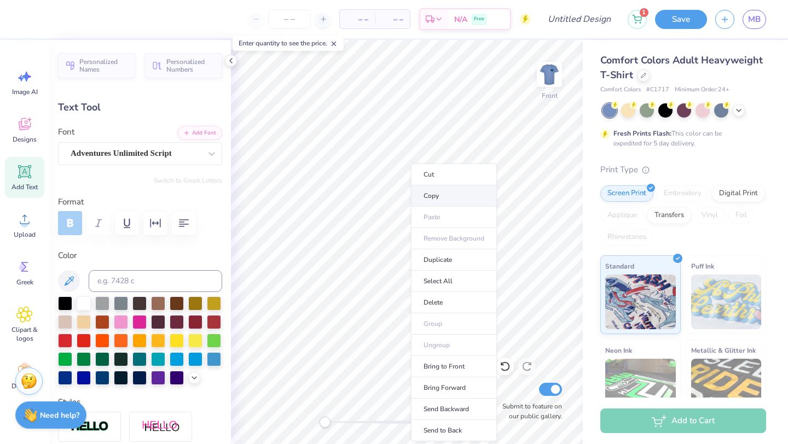
click at [446, 194] on li "Copy" at bounding box center [454, 195] width 86 height 21
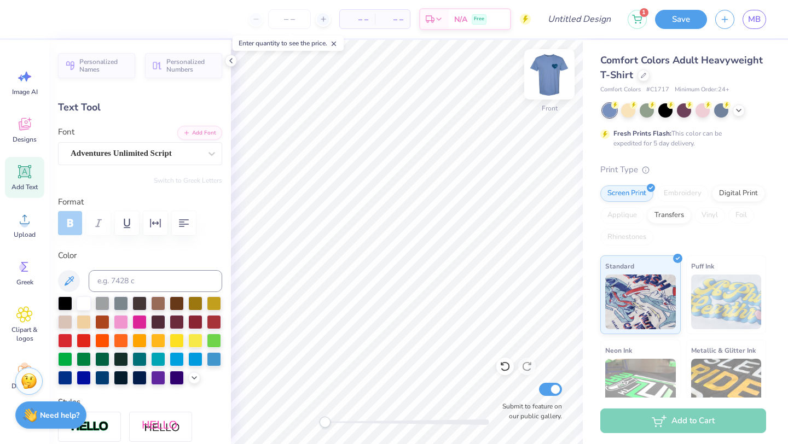
click at [559, 75] on img at bounding box center [549, 75] width 44 height 44
type input "0.0"
click at [542, 83] on img at bounding box center [549, 75] width 44 height 44
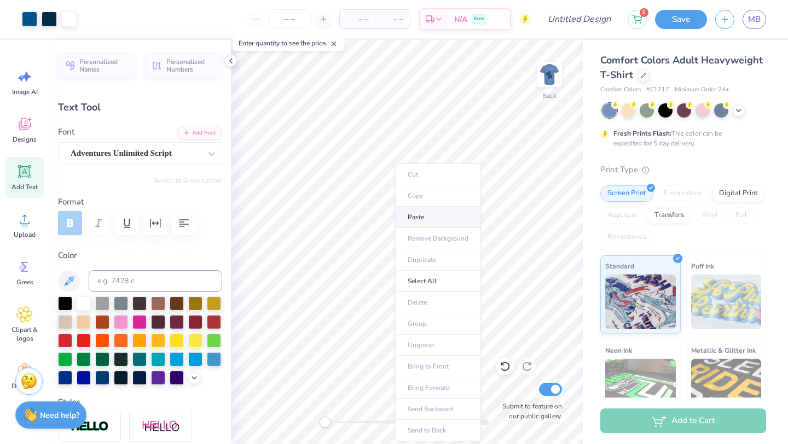
click at [425, 215] on li "Paste" at bounding box center [438, 217] width 86 height 21
type input "4.92"
type input "1.05"
type input "12.48"
type input "-5.3"
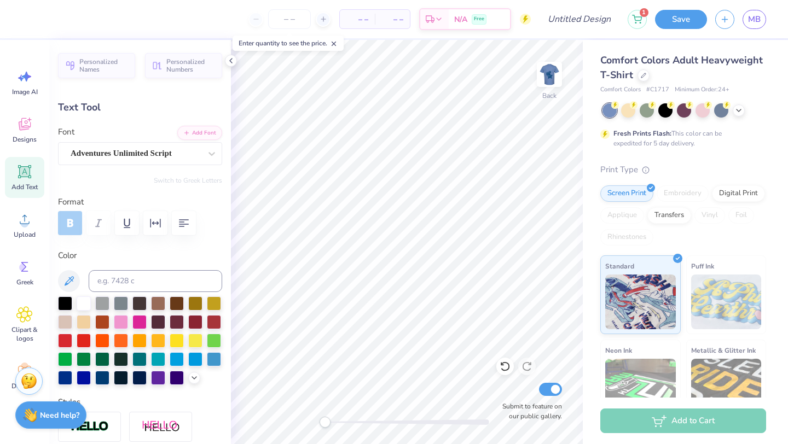
type input "2.44"
type input "0.49"
type input "5.36"
type input "0.0"
type input "4.92"
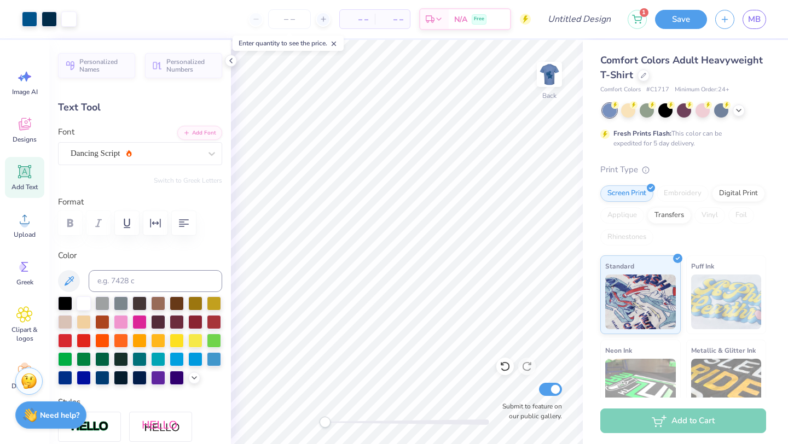
type input "1.05"
type input "12.48"
type input "-5.3"
type textarea "BU Panhel"
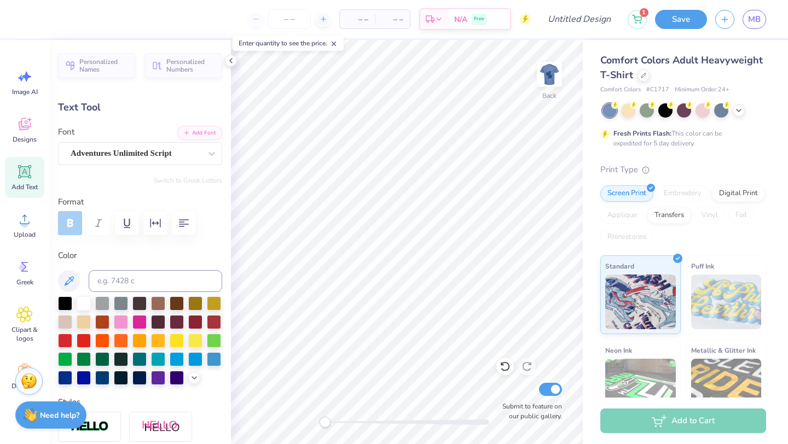
type input "4.88"
type input "1.24"
type input "12.32"
type input "-5.3"
type input "2.77"
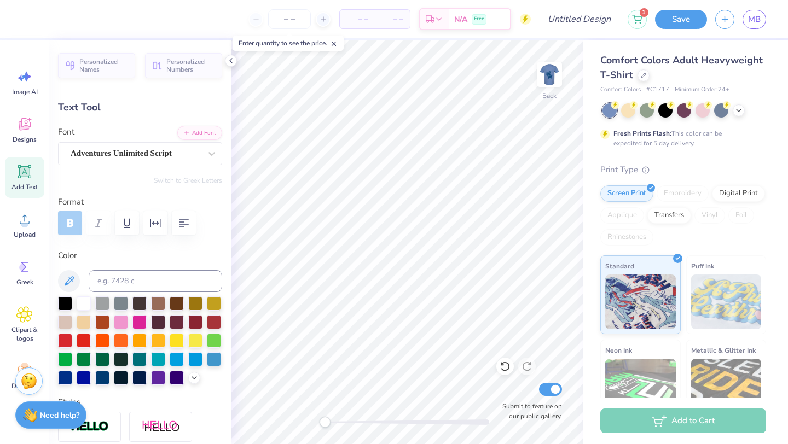
type input "0.70"
type input "12.49"
type input "0.0"
type input "5.37"
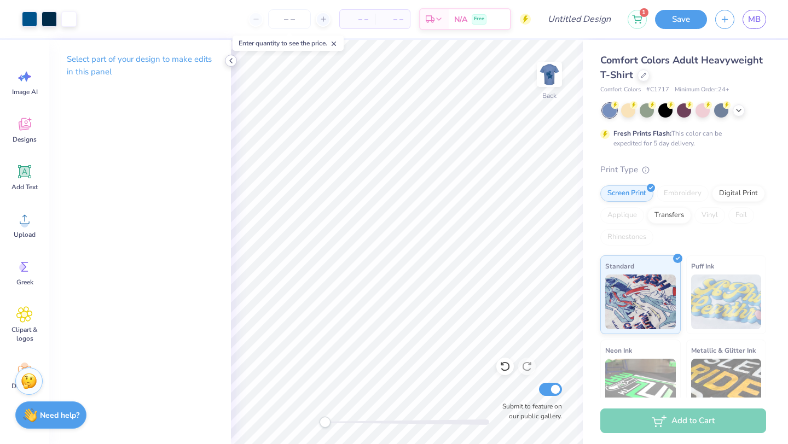
click at [228, 63] on icon at bounding box center [230, 60] width 9 height 9
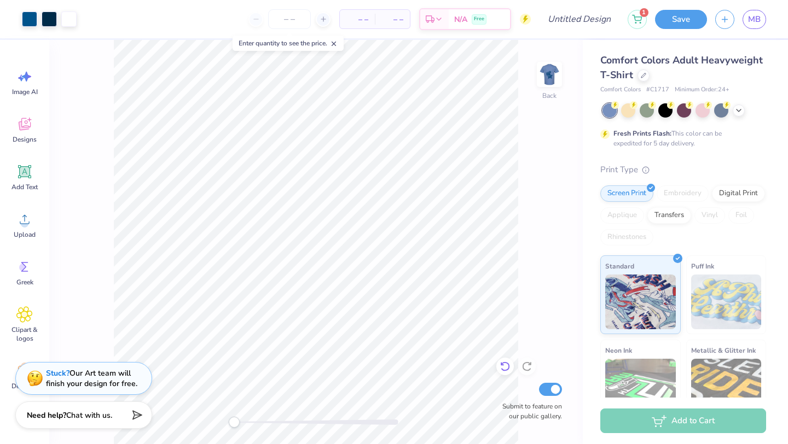
click at [504, 370] on icon at bounding box center [505, 366] width 11 height 11
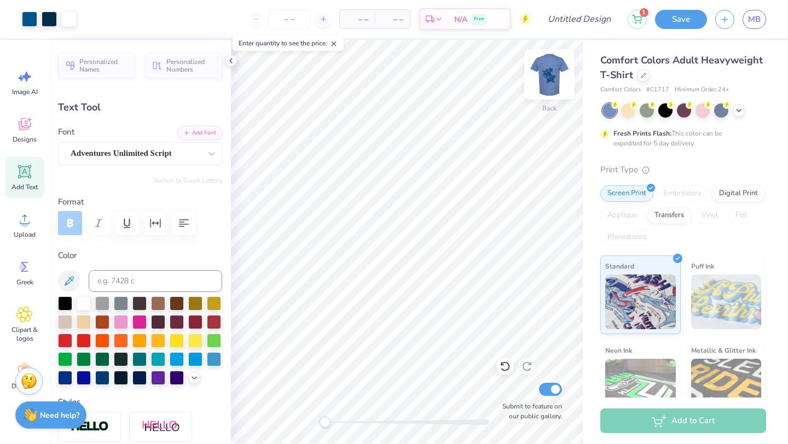
click at [549, 68] on img at bounding box center [549, 75] width 44 height 44
click at [549, 71] on img at bounding box center [549, 75] width 44 height 44
click at [639, 73] on div at bounding box center [643, 74] width 12 height 12
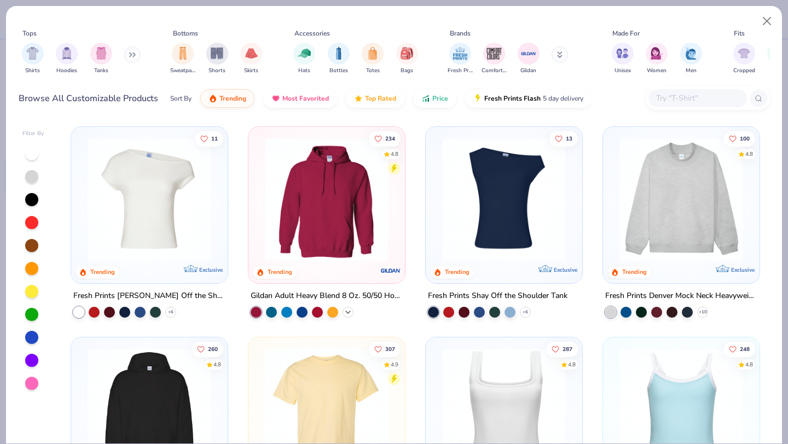
click at [347, 311] on polyline at bounding box center [348, 312] width 4 height 2
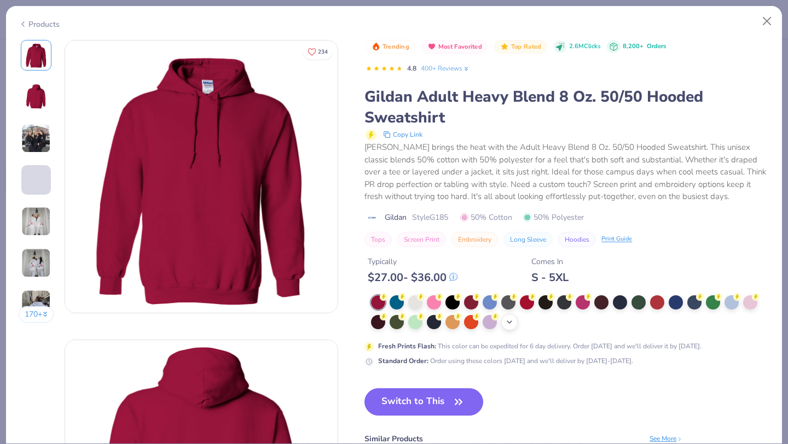
click at [509, 324] on icon at bounding box center [509, 322] width 9 height 9
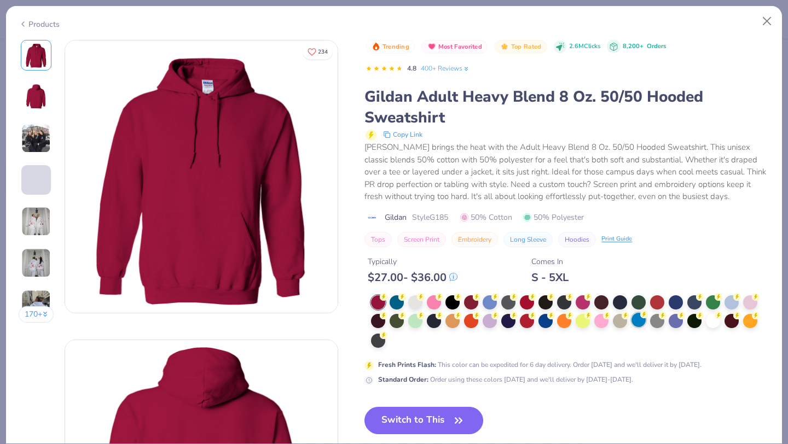
click at [633, 323] on div at bounding box center [638, 320] width 14 height 14
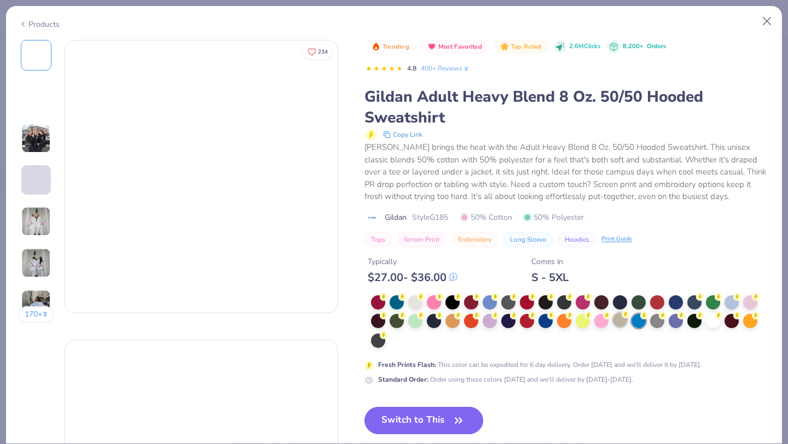
click at [622, 321] on div at bounding box center [620, 320] width 14 height 14
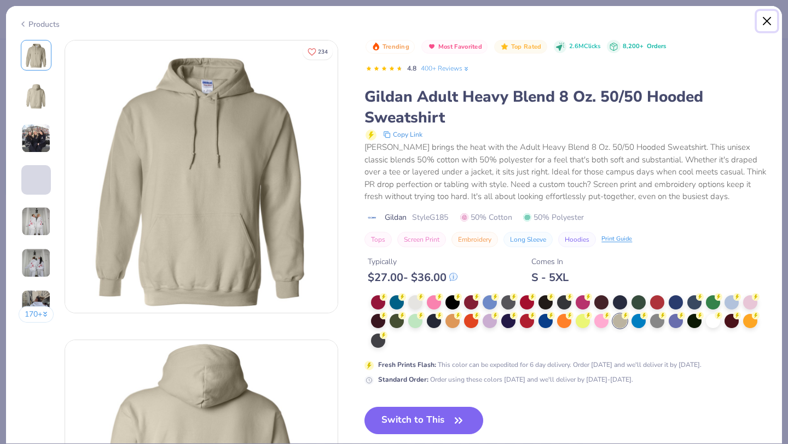
click at [766, 22] on button "Close" at bounding box center [767, 21] width 21 height 21
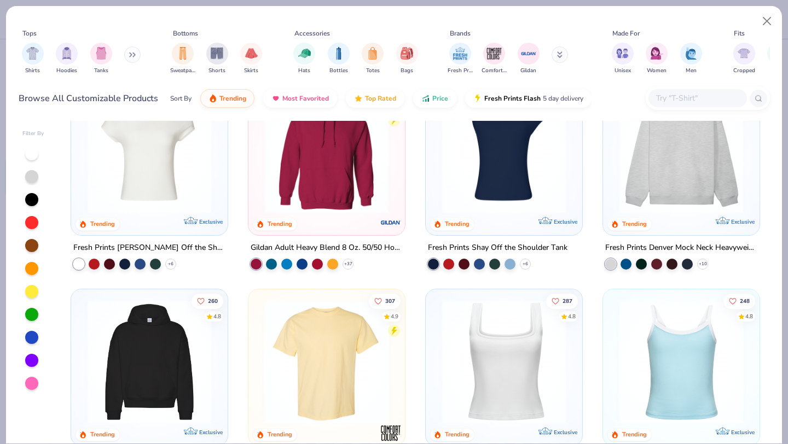
scroll to position [52, 0]
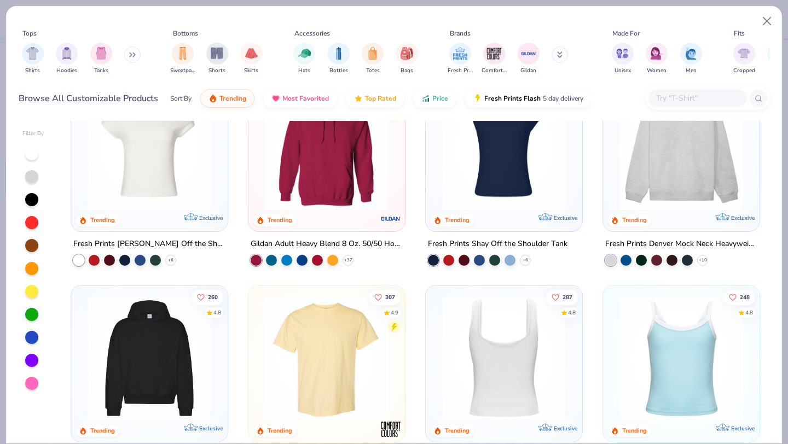
click at [695, 165] on img at bounding box center [681, 148] width 135 height 124
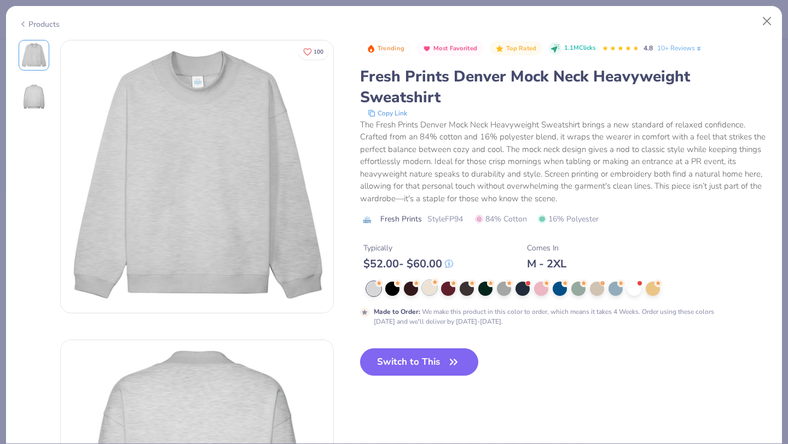
click at [424, 284] on div at bounding box center [429, 288] width 14 height 14
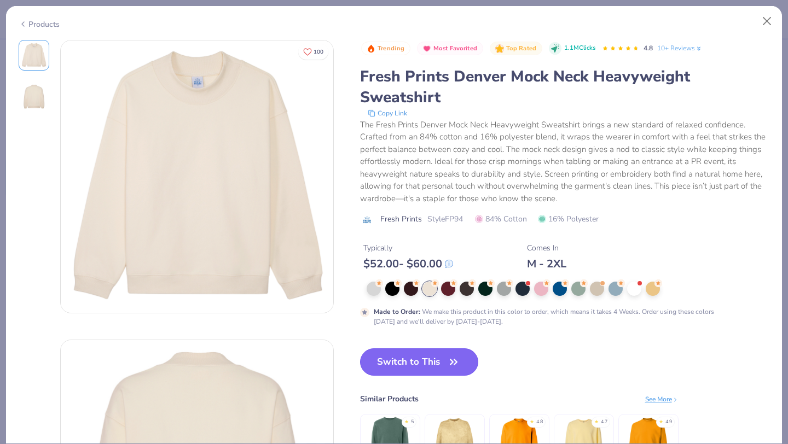
click at [420, 361] on button "Switch to This" at bounding box center [419, 362] width 119 height 27
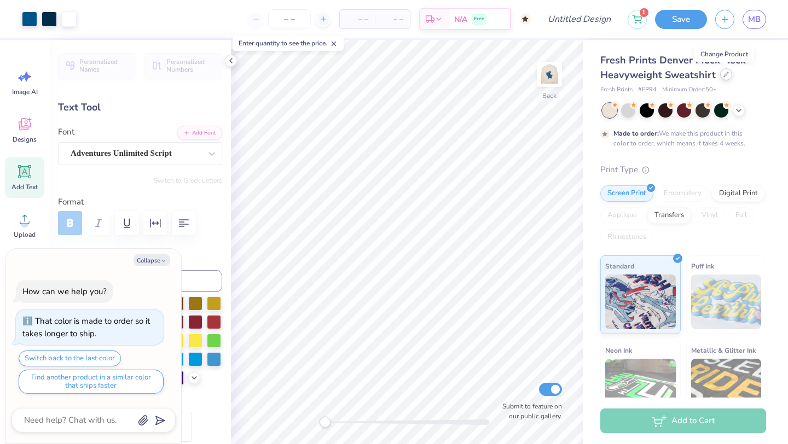
click at [720, 76] on div at bounding box center [726, 74] width 12 height 12
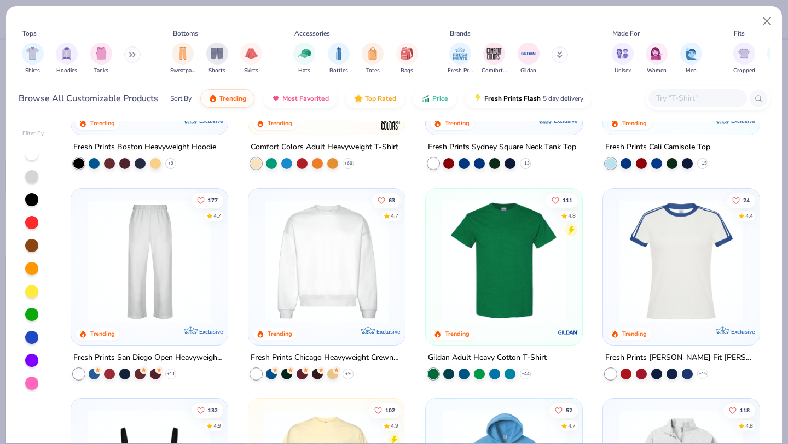
scroll to position [431, 0]
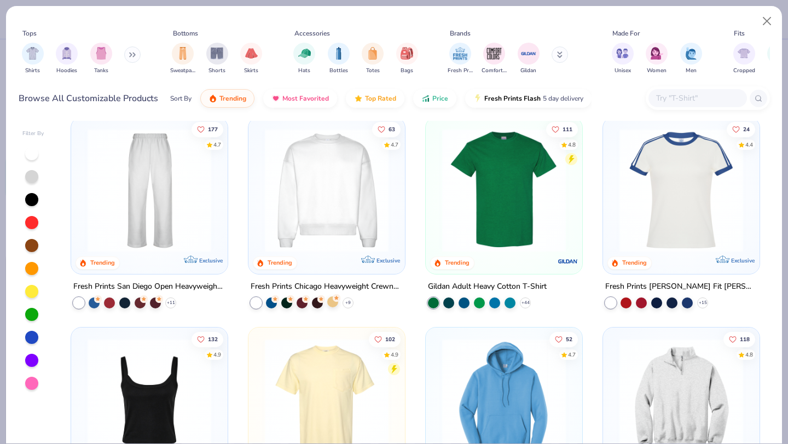
click at [335, 297] on icon at bounding box center [336, 297] width 4 height 4
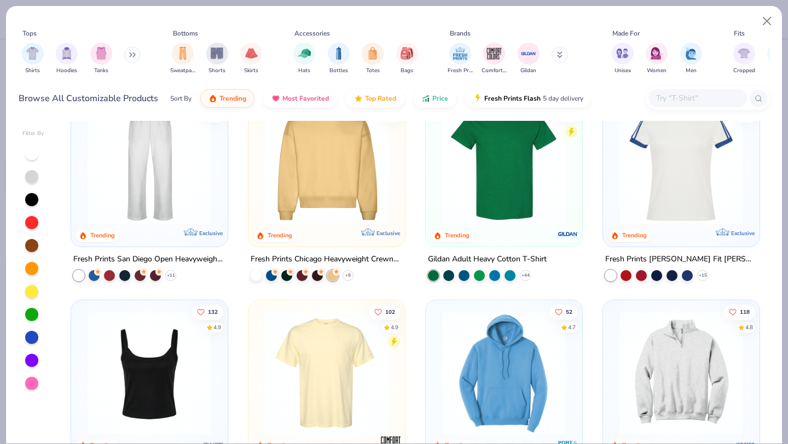
scroll to position [457, 0]
click at [344, 273] on icon at bounding box center [348, 275] width 9 height 9
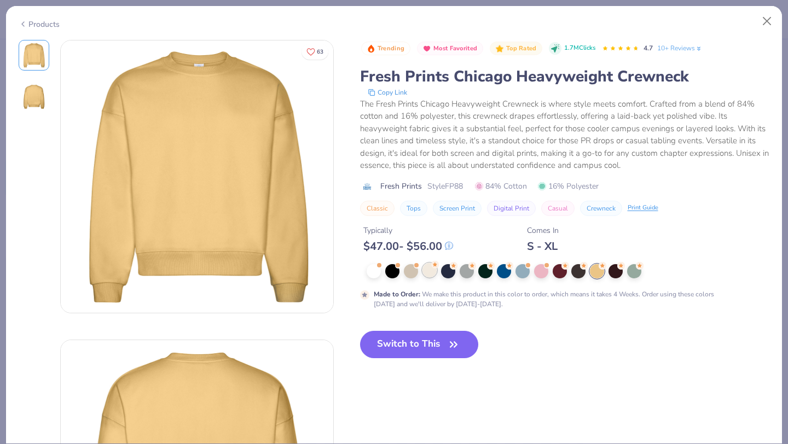
click at [438, 268] on icon at bounding box center [435, 265] width 8 height 8
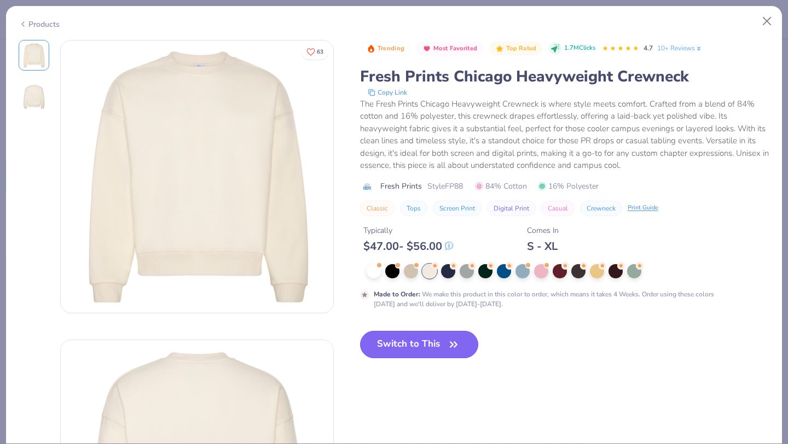
click at [421, 347] on button "Switch to This" at bounding box center [419, 344] width 119 height 27
click at [769, 20] on button "Close" at bounding box center [767, 21] width 21 height 21
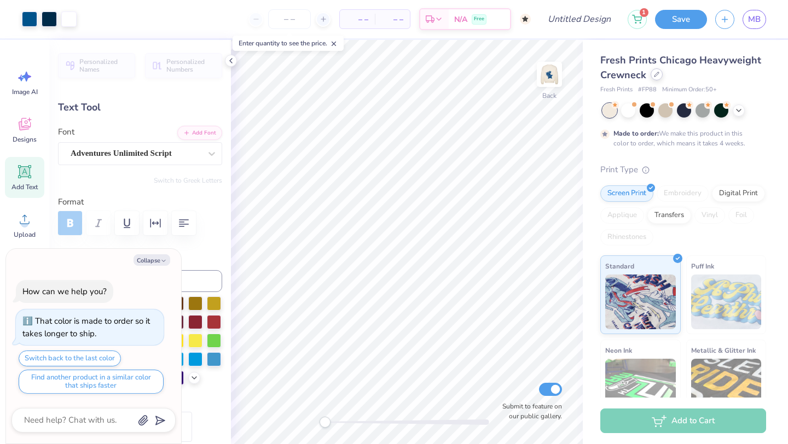
click at [658, 72] on icon at bounding box center [656, 74] width 5 height 5
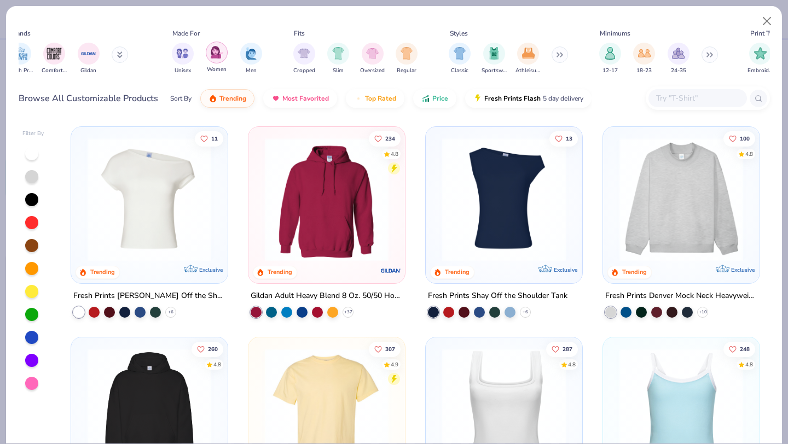
scroll to position [0, 542]
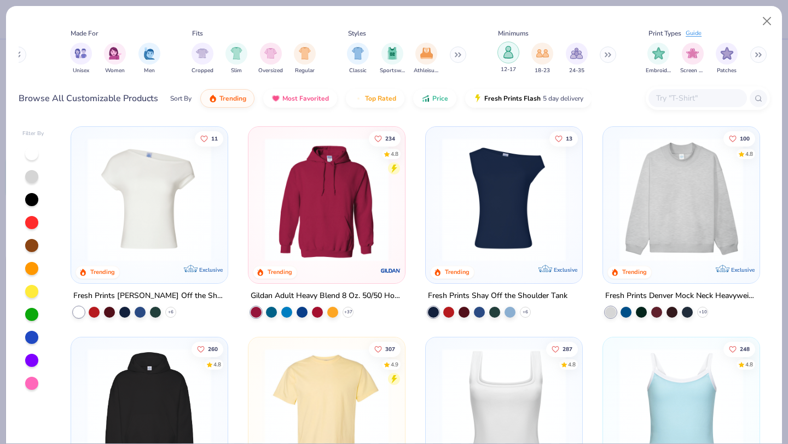
click at [506, 54] on img "filter for 12-17" at bounding box center [508, 52] width 12 height 13
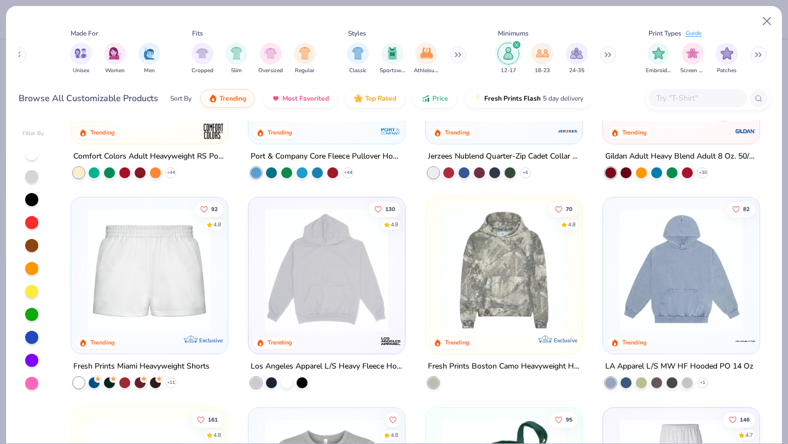
scroll to position [561, 0]
click at [287, 380] on div at bounding box center [286, 381] width 11 height 11
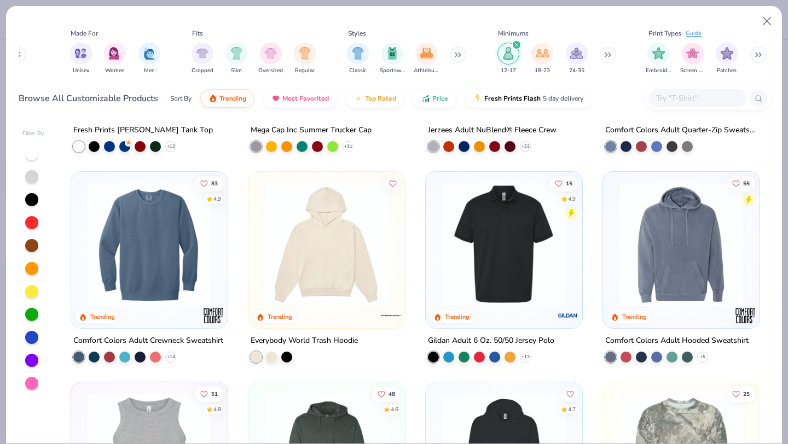
scroll to position [1851, 0]
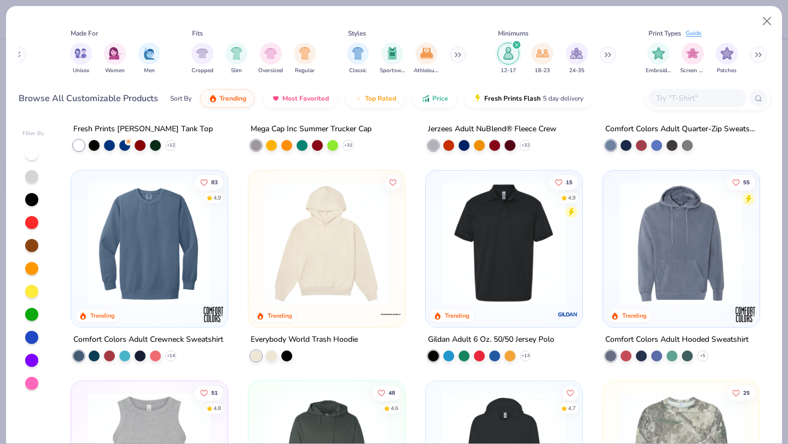
click at [357, 309] on div at bounding box center [327, 246] width 146 height 140
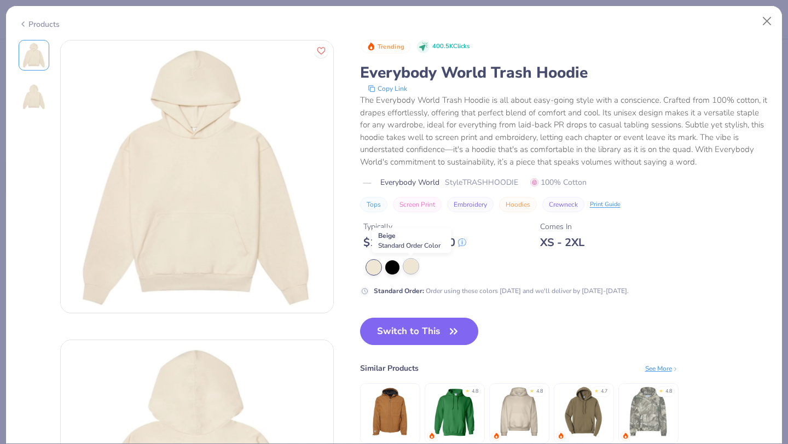
click at [410, 271] on div at bounding box center [411, 266] width 14 height 14
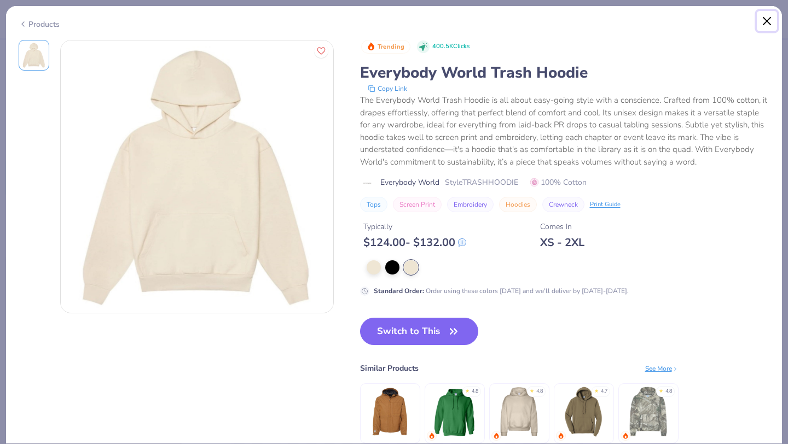
click at [766, 18] on button "Close" at bounding box center [767, 21] width 21 height 21
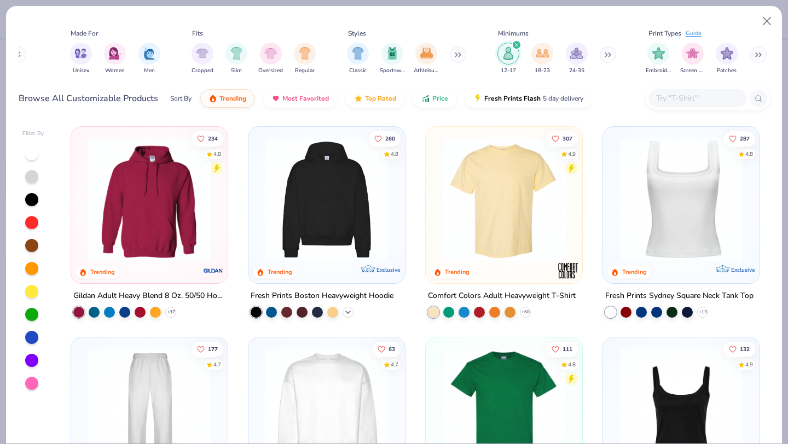
click at [344, 308] on icon at bounding box center [348, 312] width 9 height 9
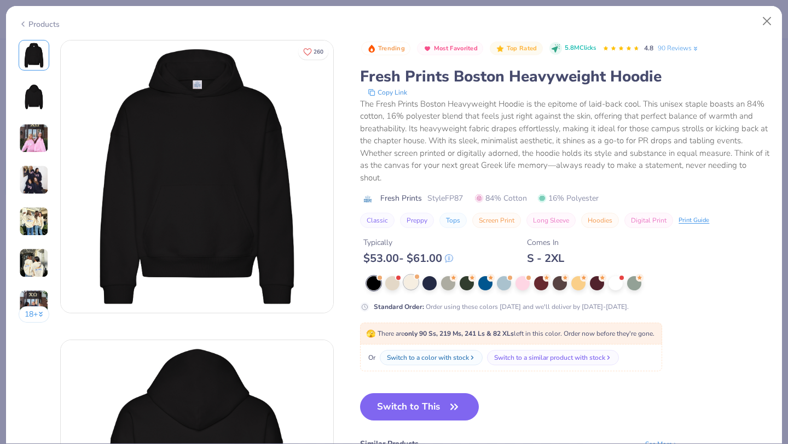
click at [408, 281] on div at bounding box center [411, 282] width 14 height 14
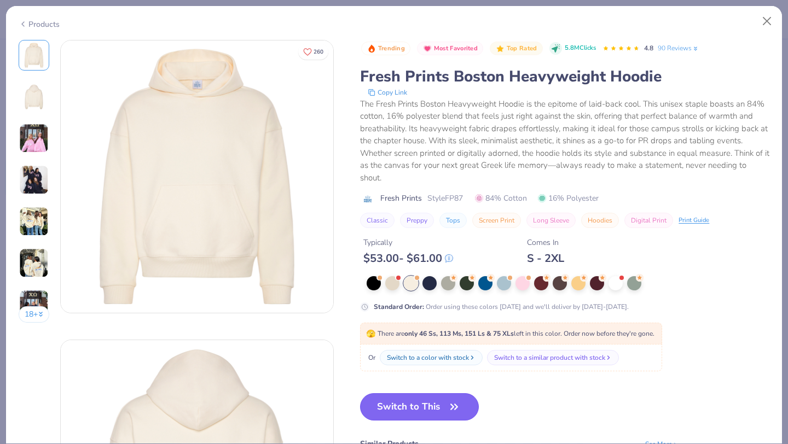
click at [394, 404] on button "Switch to This" at bounding box center [419, 406] width 119 height 27
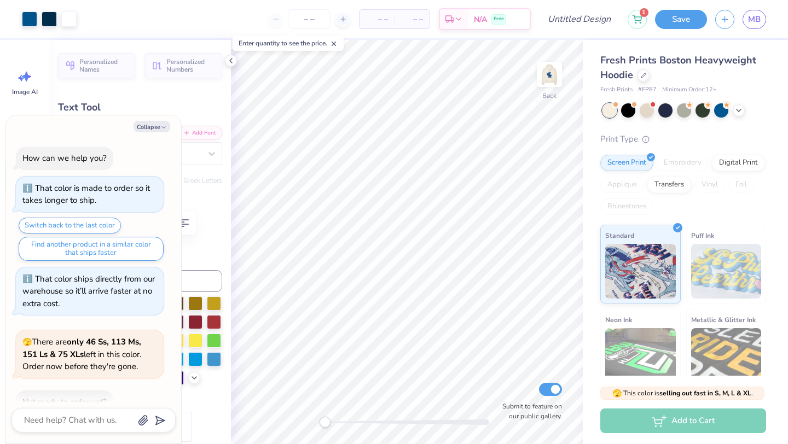
scroll to position [63, 0]
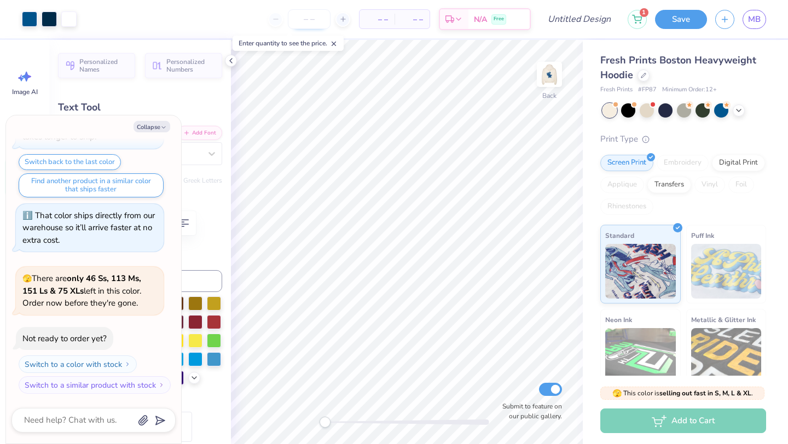
click at [305, 13] on input "number" at bounding box center [309, 19] width 43 height 20
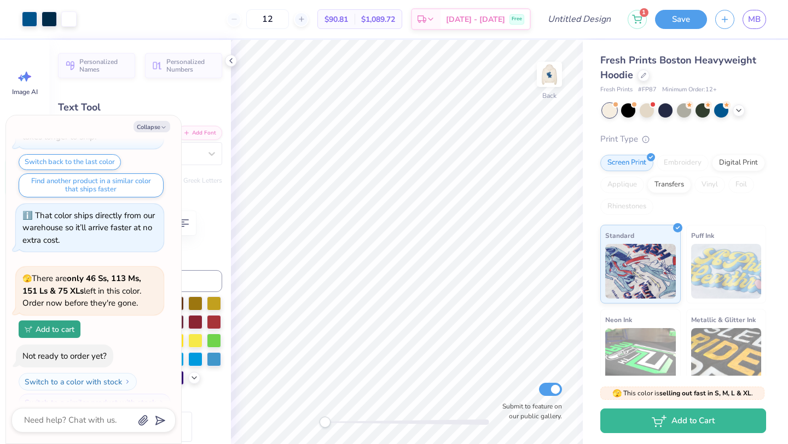
click at [230, 59] on icon at bounding box center [230, 60] width 9 height 9
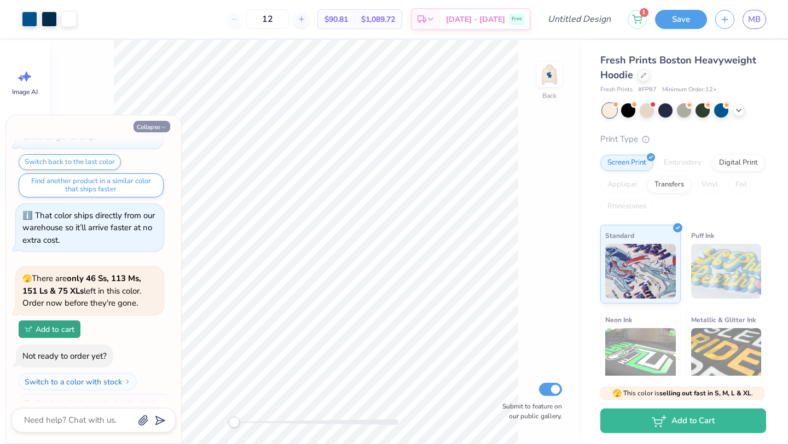
click at [162, 125] on icon "button" at bounding box center [163, 127] width 7 height 7
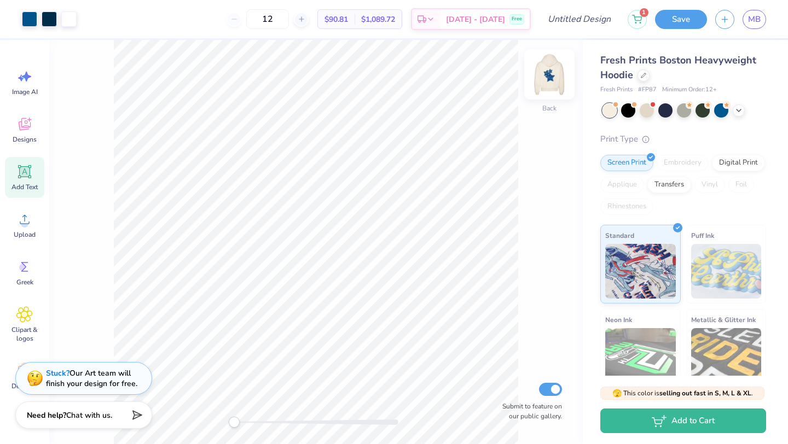
click at [557, 69] on img at bounding box center [549, 75] width 44 height 44
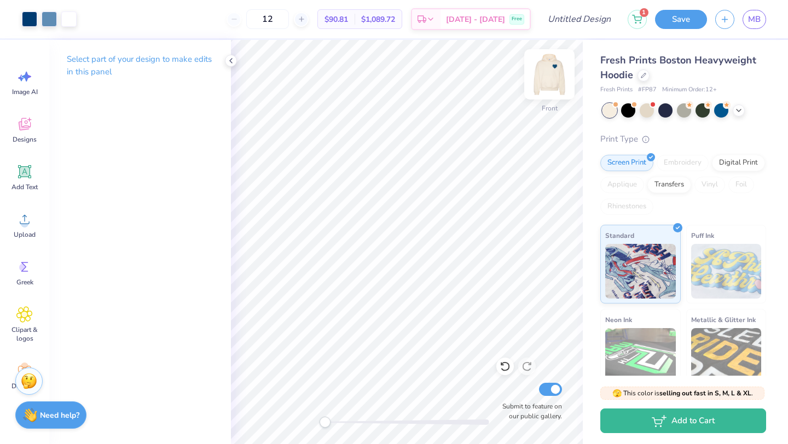
click at [549, 74] on img at bounding box center [549, 75] width 44 height 44
